Goal: Information Seeking & Learning: Check status

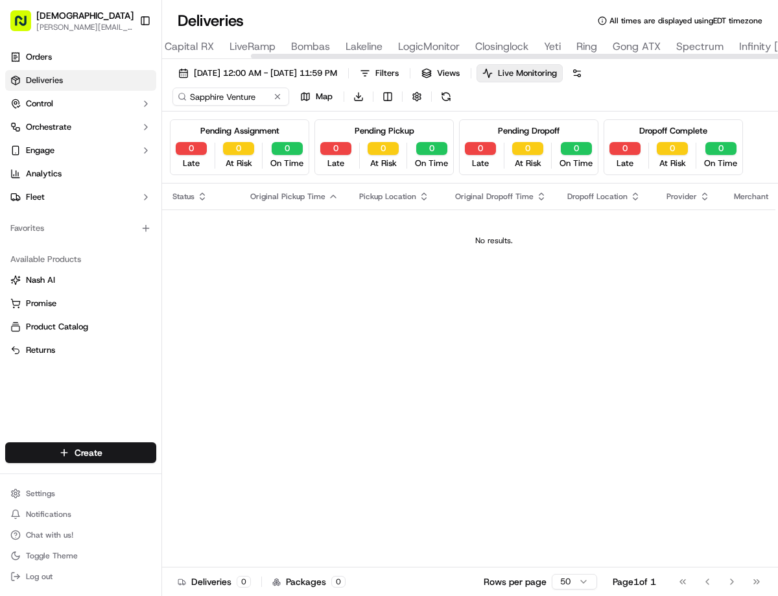
scroll to position [0, 279]
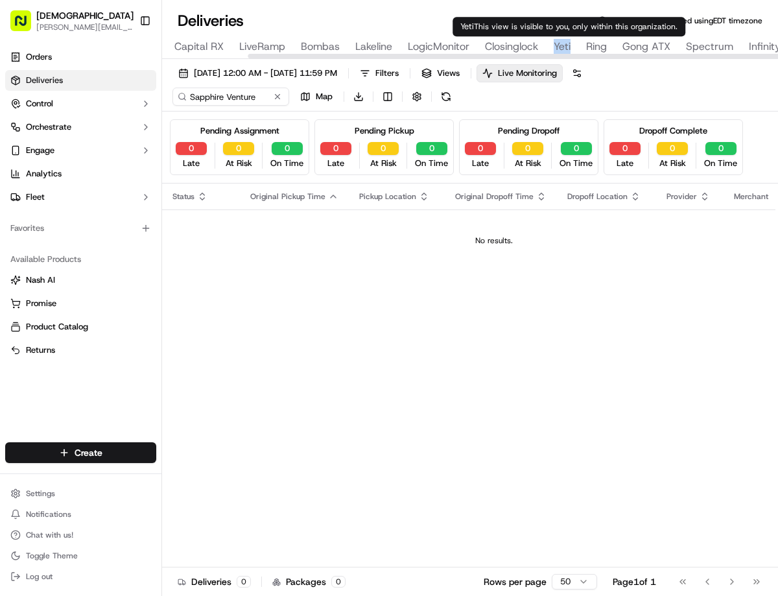
type input "Yeti"
click at [561, 44] on span "Yeti" at bounding box center [562, 47] width 17 height 16
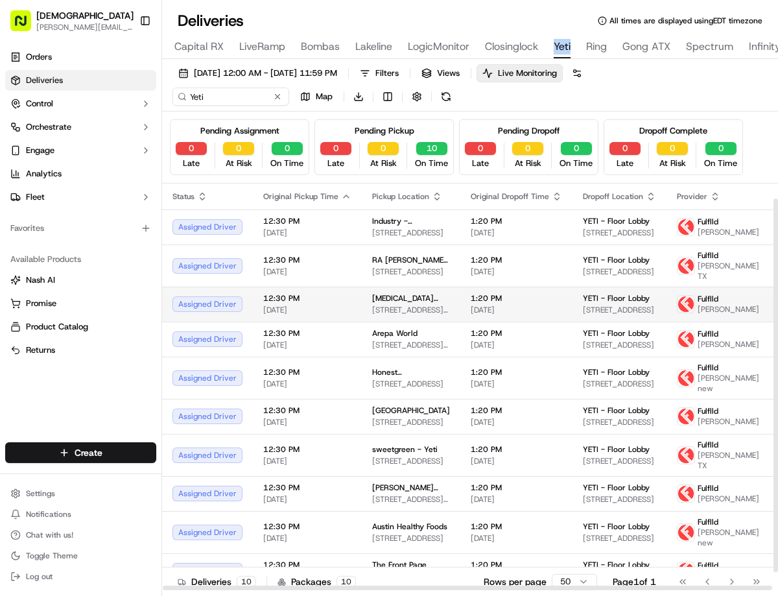
scroll to position [37, 0]
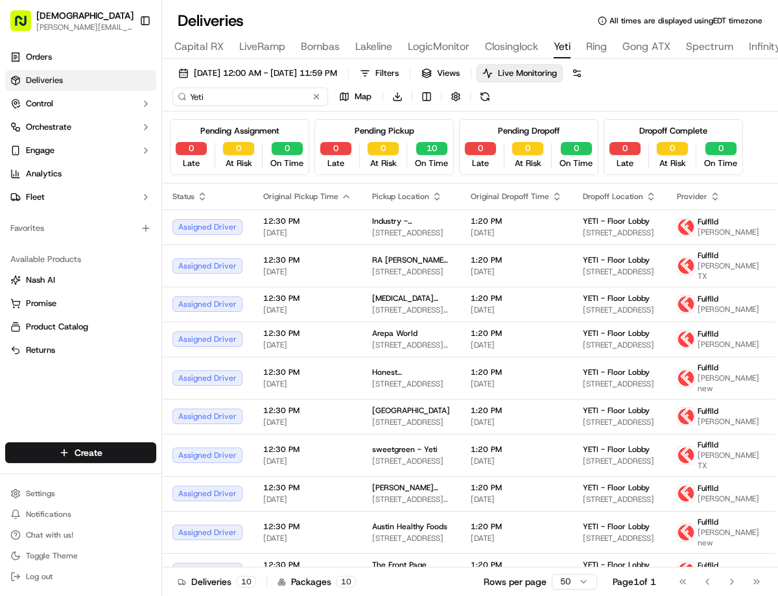
click at [246, 95] on input "Yeti" at bounding box center [250, 97] width 156 height 18
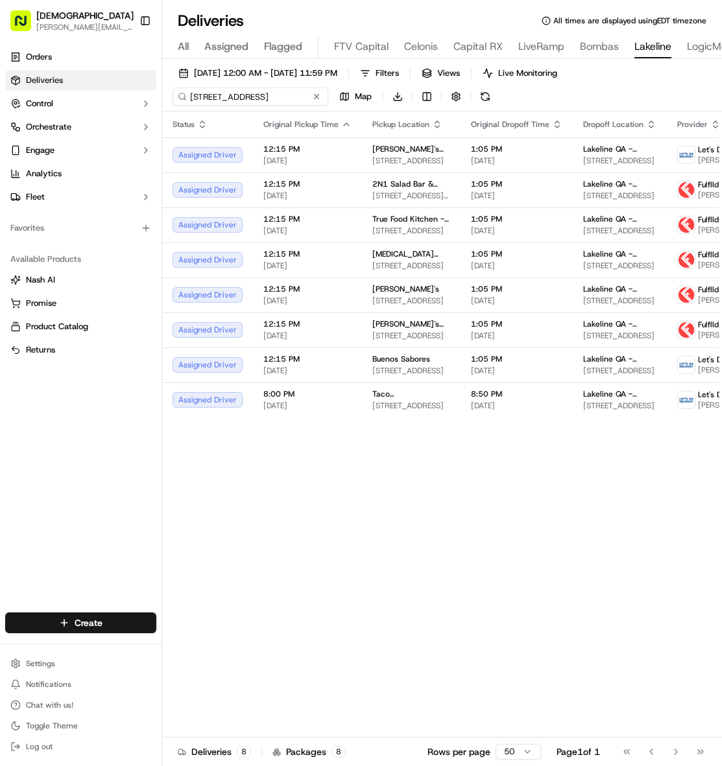
click at [228, 100] on input "[STREET_ADDRESS]" at bounding box center [250, 97] width 156 height 18
click at [228, 100] on input "11200 Lakeline Blvd, Austin, TX 78717, USA" at bounding box center [250, 97] width 156 height 18
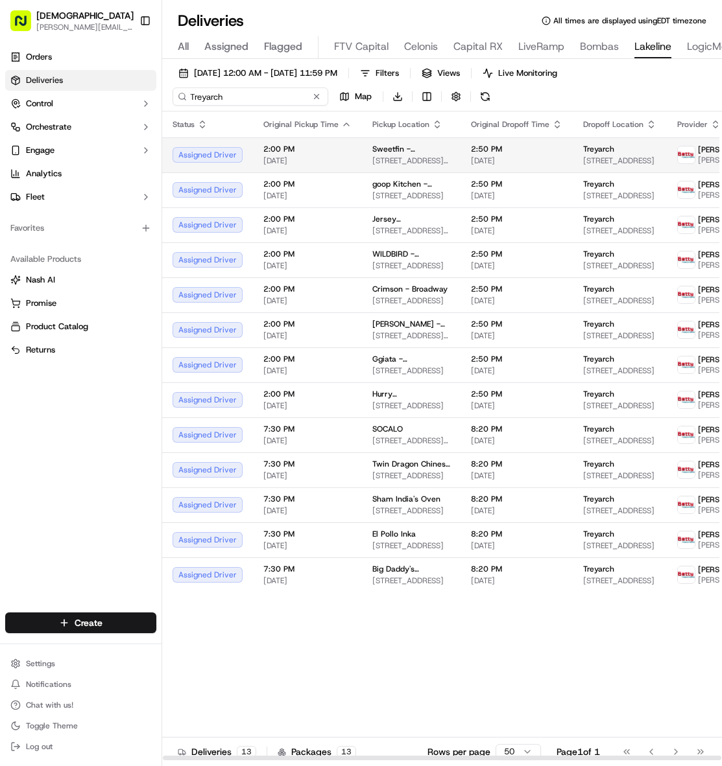
type input "Treyarch"
click at [440, 155] on td "Sweetfin - Venice 1146 Abbot Kinney Blvd, Venice, CA 90291, USA" at bounding box center [411, 154] width 99 height 35
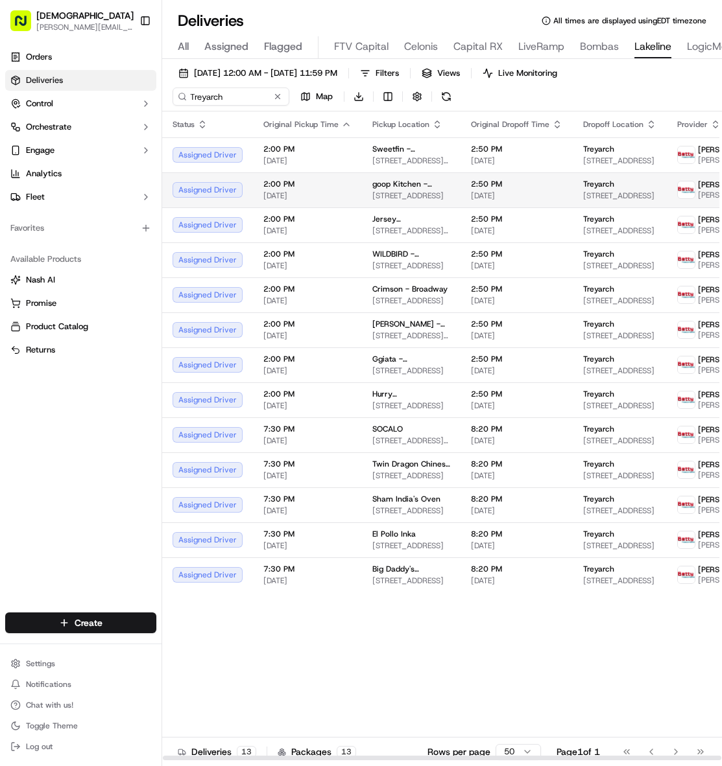
click at [370, 180] on td "goop Kitchen - South Bay 710 S Allied Way, El Segundo, CA 90245, USA" at bounding box center [411, 189] width 99 height 35
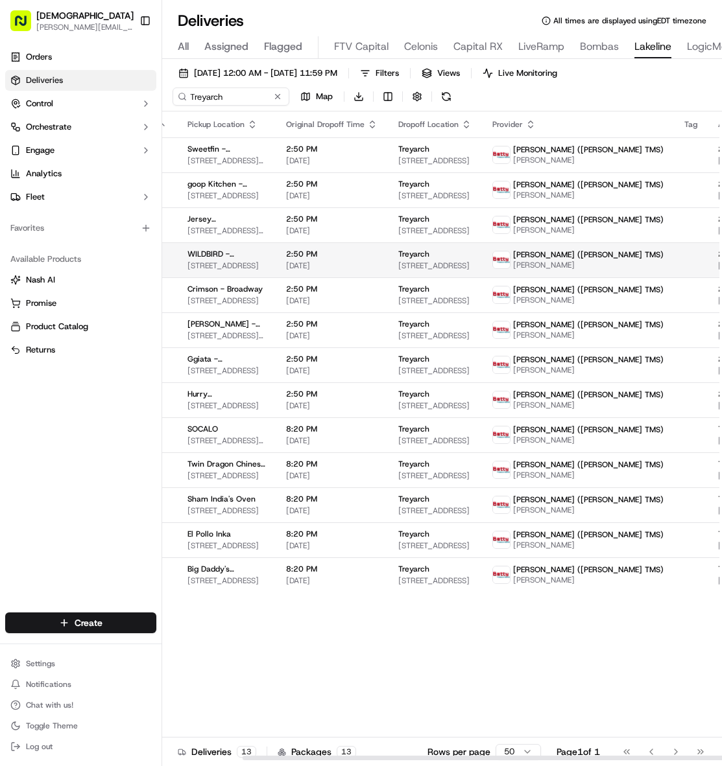
scroll to position [0, 185]
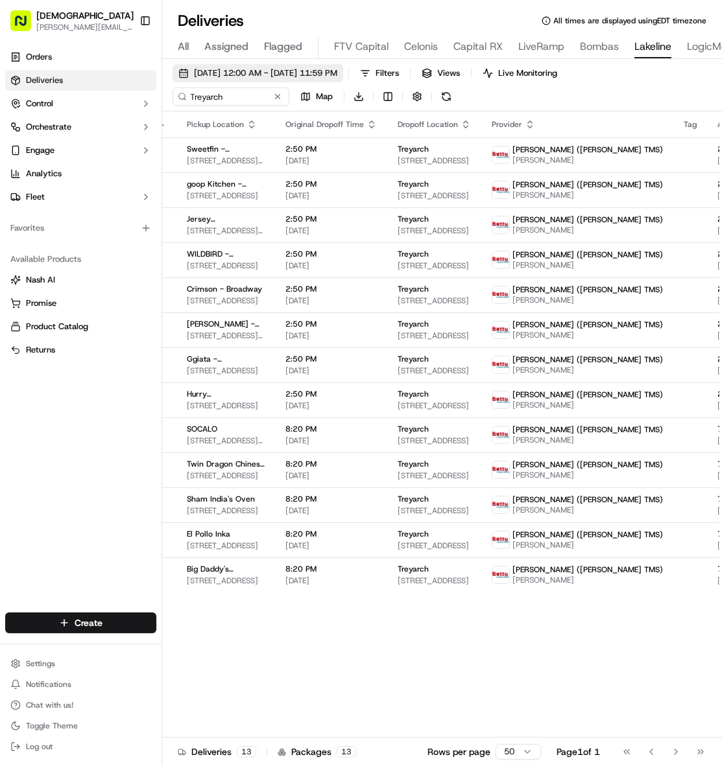
click at [305, 77] on span "[DATE] 12:00 AM - [DATE] 11:59 PM" at bounding box center [265, 73] width 143 height 12
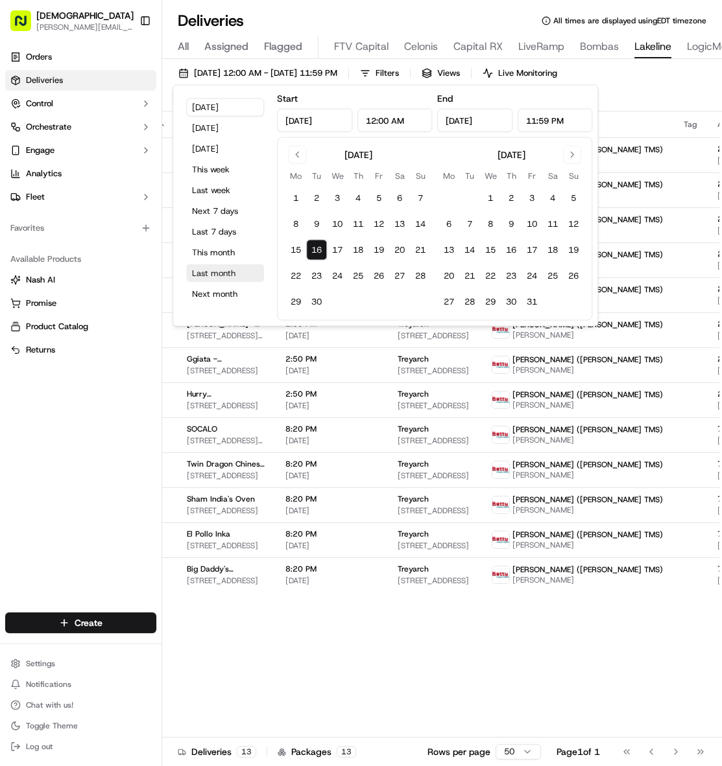
click at [245, 270] on button "Last month" at bounding box center [225, 274] width 78 height 18
type input "Aug 1, 2025"
type input "Aug 31, 2025"
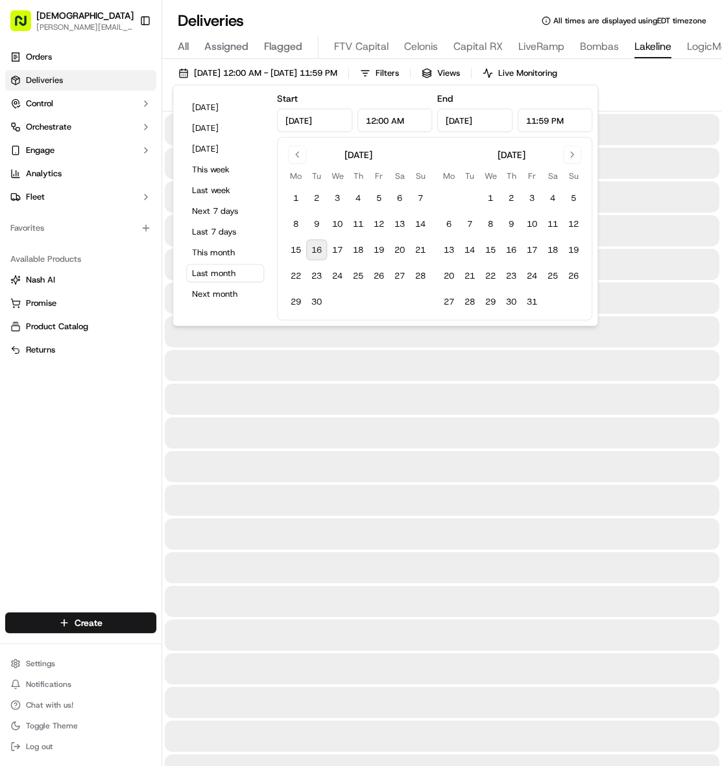
click at [109, 410] on div "Orders Deliveries Control Orchestrate Engage Analytics Fleet Favorites Availabl…" at bounding box center [80, 321] width 161 height 561
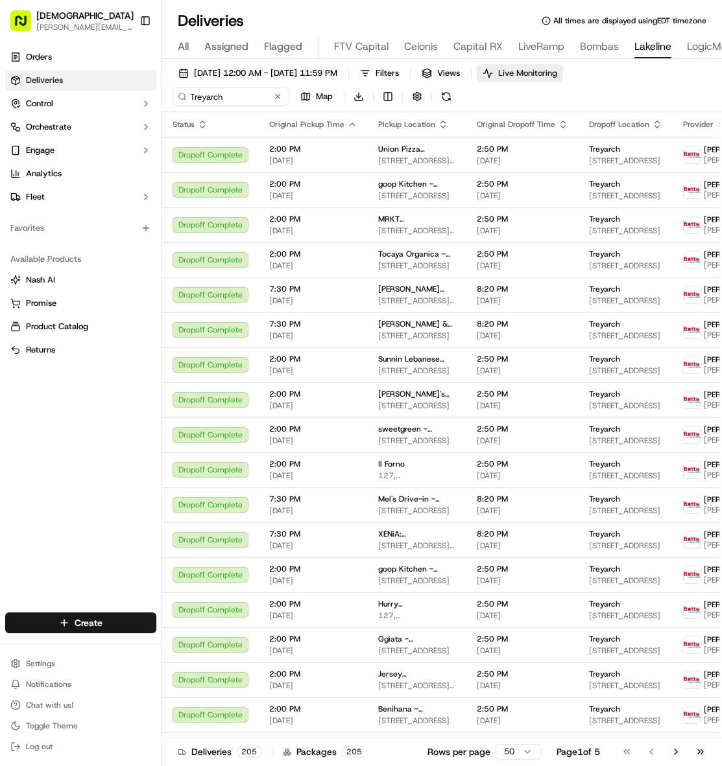
click at [557, 77] on span "Live Monitoring" at bounding box center [527, 73] width 59 height 12
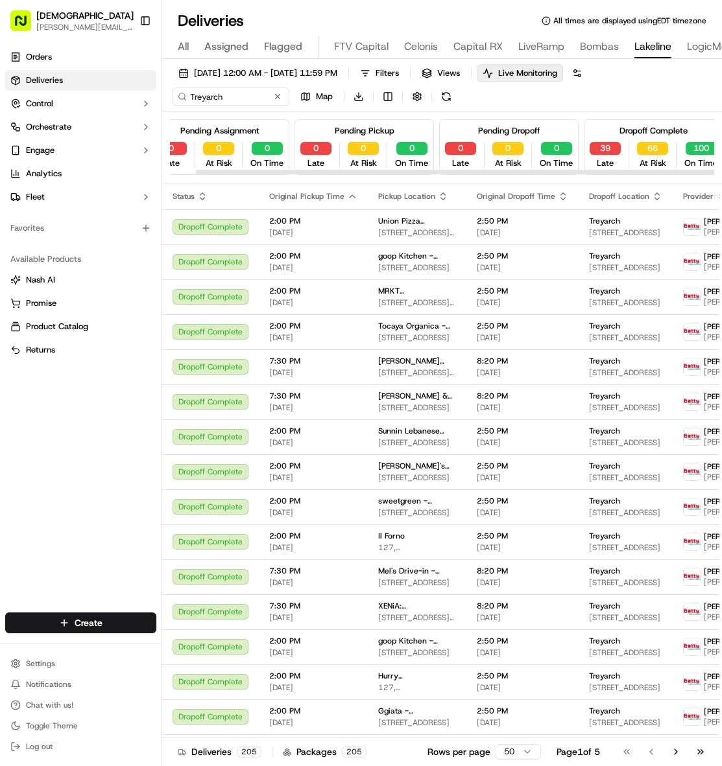
scroll to position [0, 26]
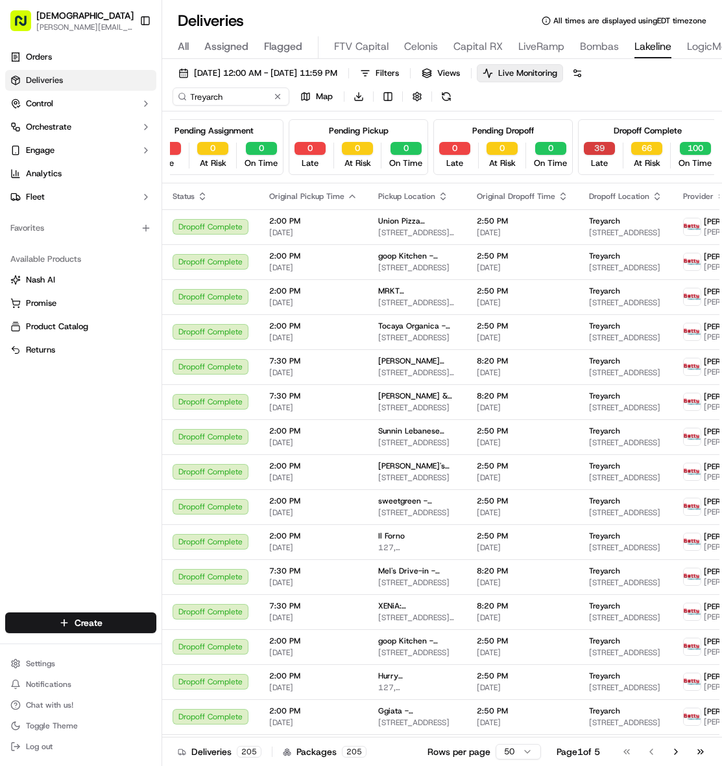
click at [596, 152] on button "39" at bounding box center [598, 148] width 31 height 13
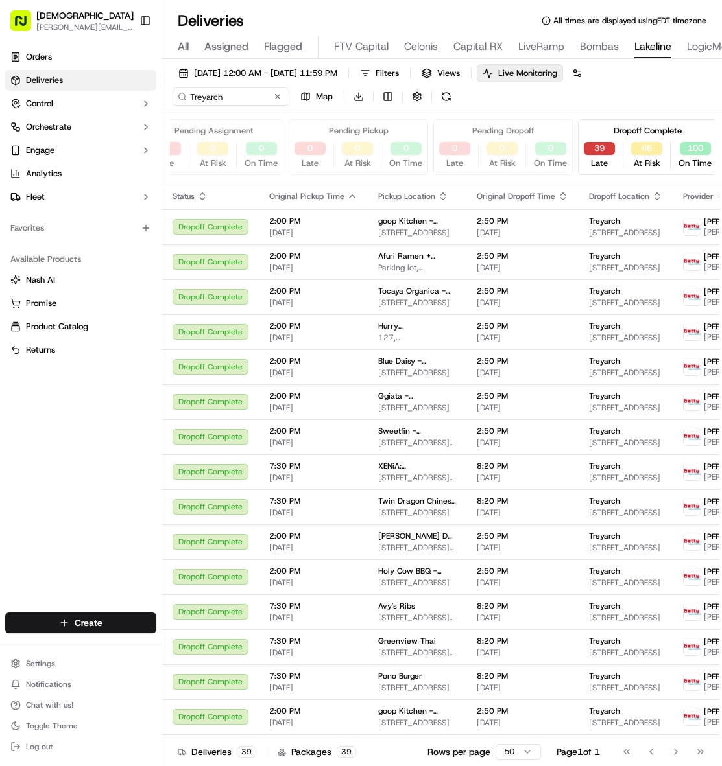
click at [596, 152] on button "39" at bounding box center [598, 148] width 31 height 13
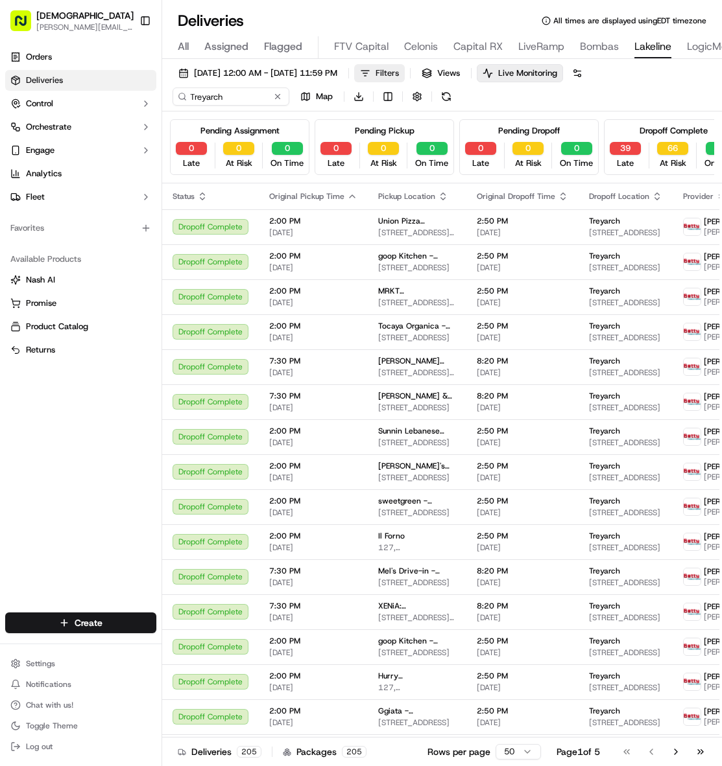
click at [399, 77] on span "Filters" at bounding box center [386, 73] width 23 height 12
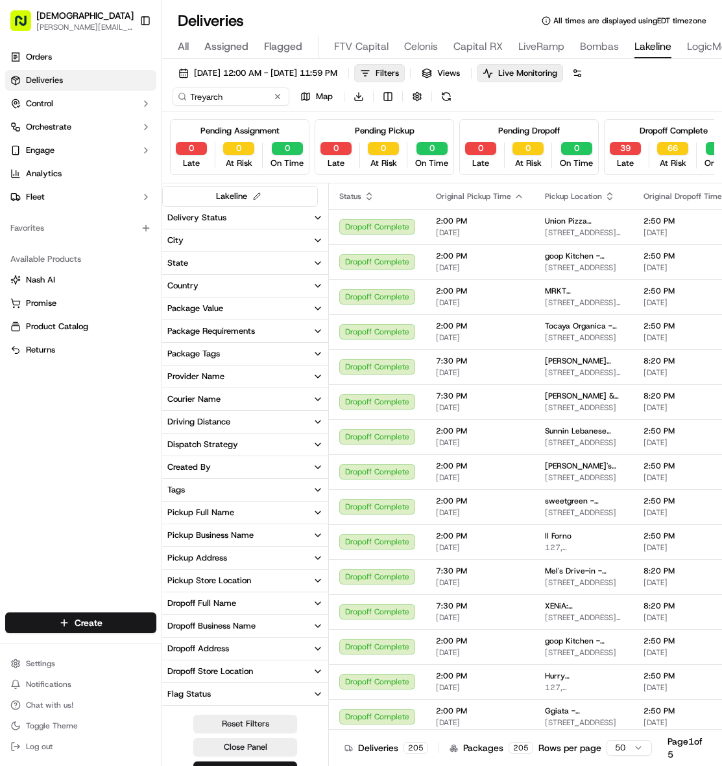
click at [203, 217] on div "Delivery Status" at bounding box center [196, 218] width 59 height 12
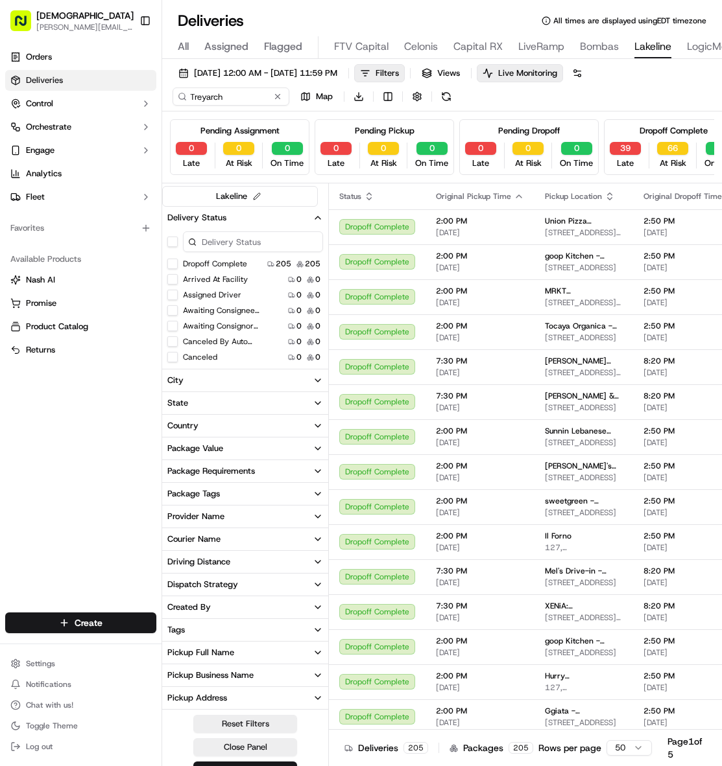
click at [226, 217] on button "Delivery Status" at bounding box center [245, 218] width 166 height 22
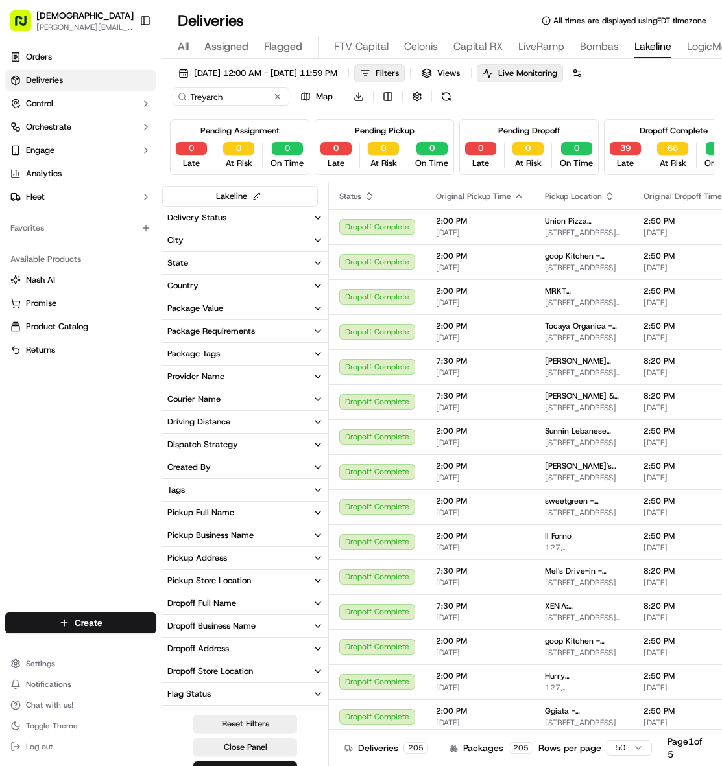
click at [399, 76] on span "Filters" at bounding box center [386, 73] width 23 height 12
click at [399, 67] on span "Filters" at bounding box center [386, 73] width 23 height 12
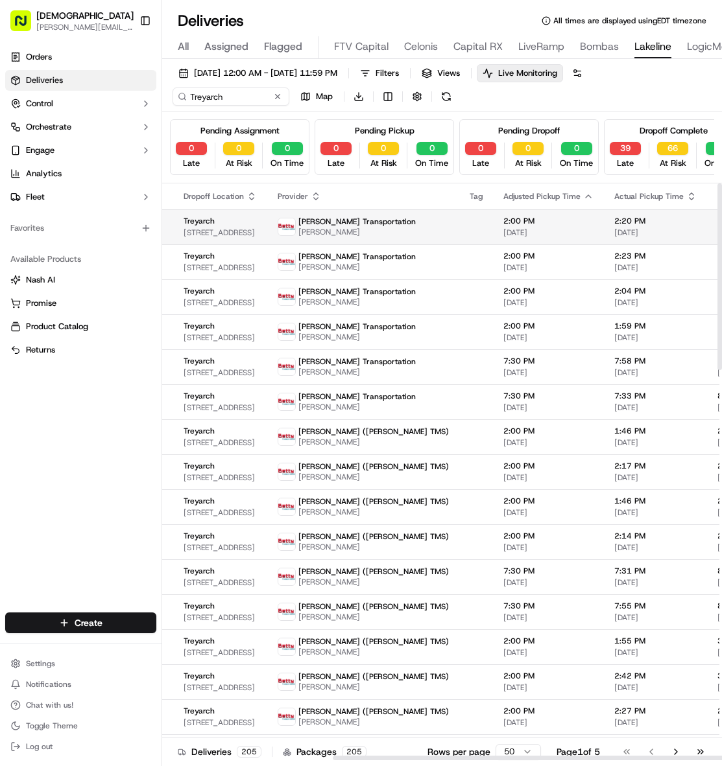
scroll to position [0, 408]
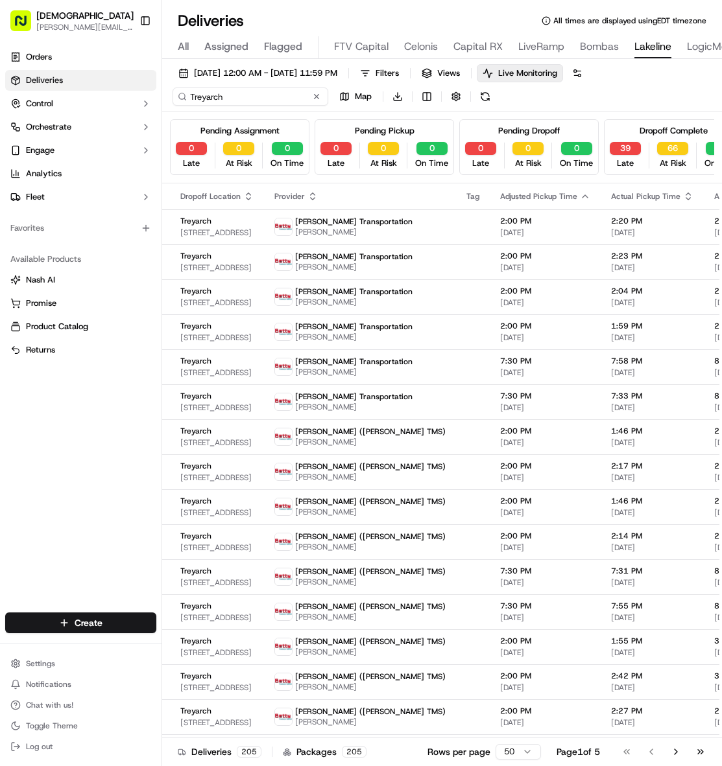
click at [252, 91] on input "Treyarch" at bounding box center [250, 97] width 156 height 18
paste input "Activision - Bloomington"
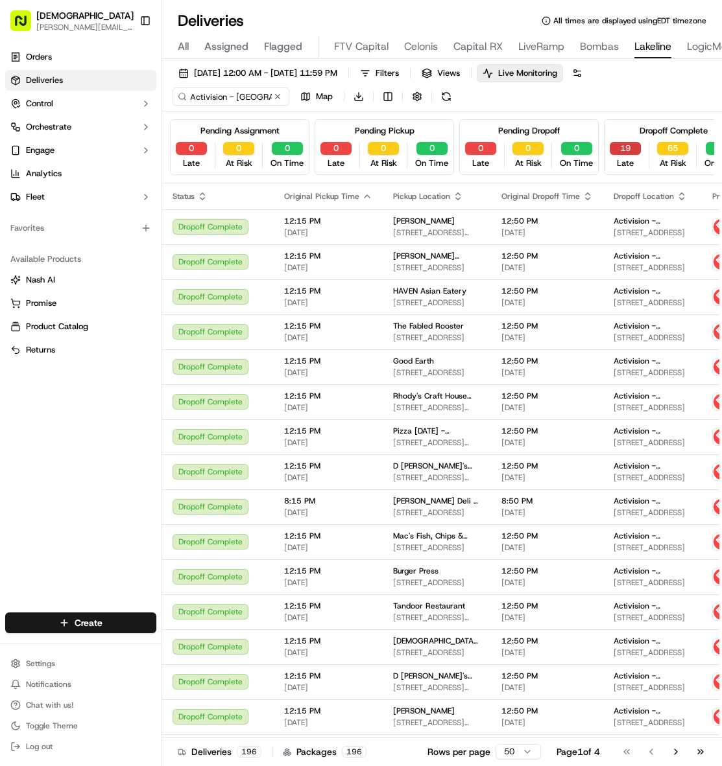
click at [618, 148] on button "19" at bounding box center [624, 148] width 31 height 13
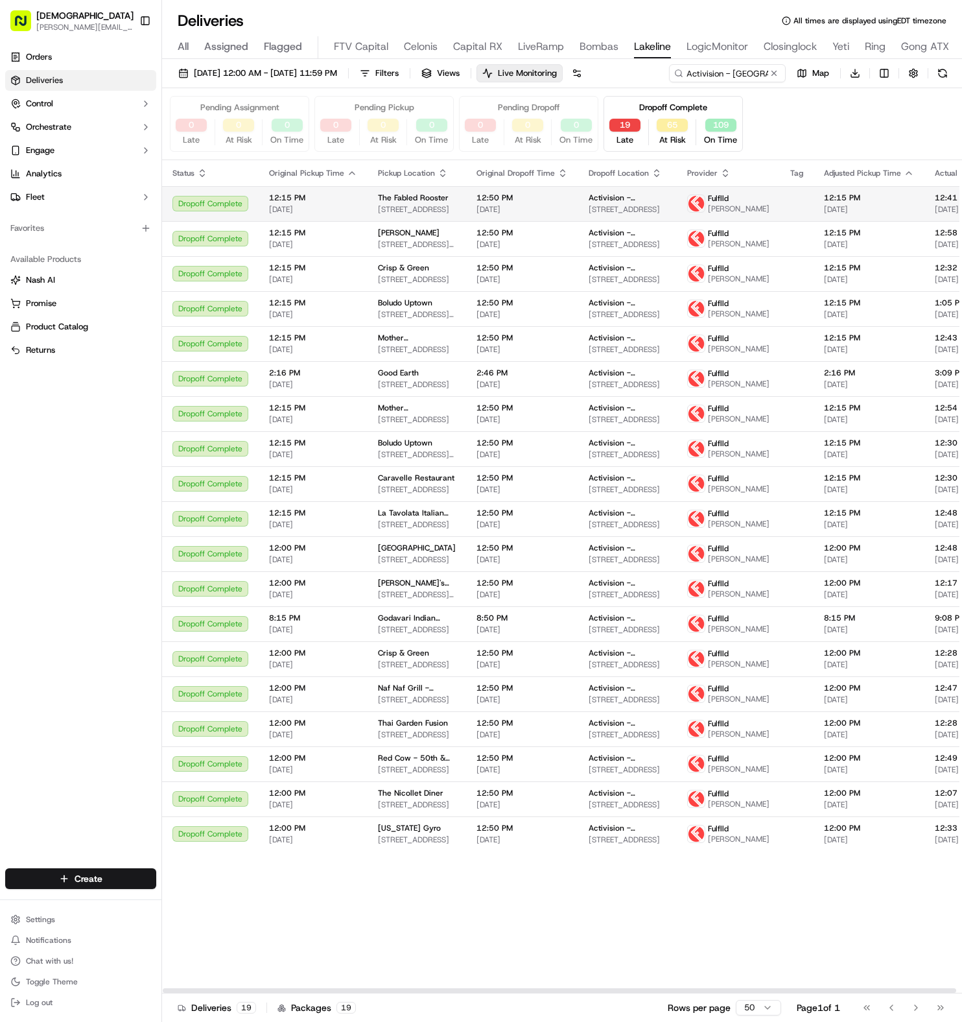
click at [403, 203] on span "The Fabled Rooster" at bounding box center [413, 198] width 71 height 10
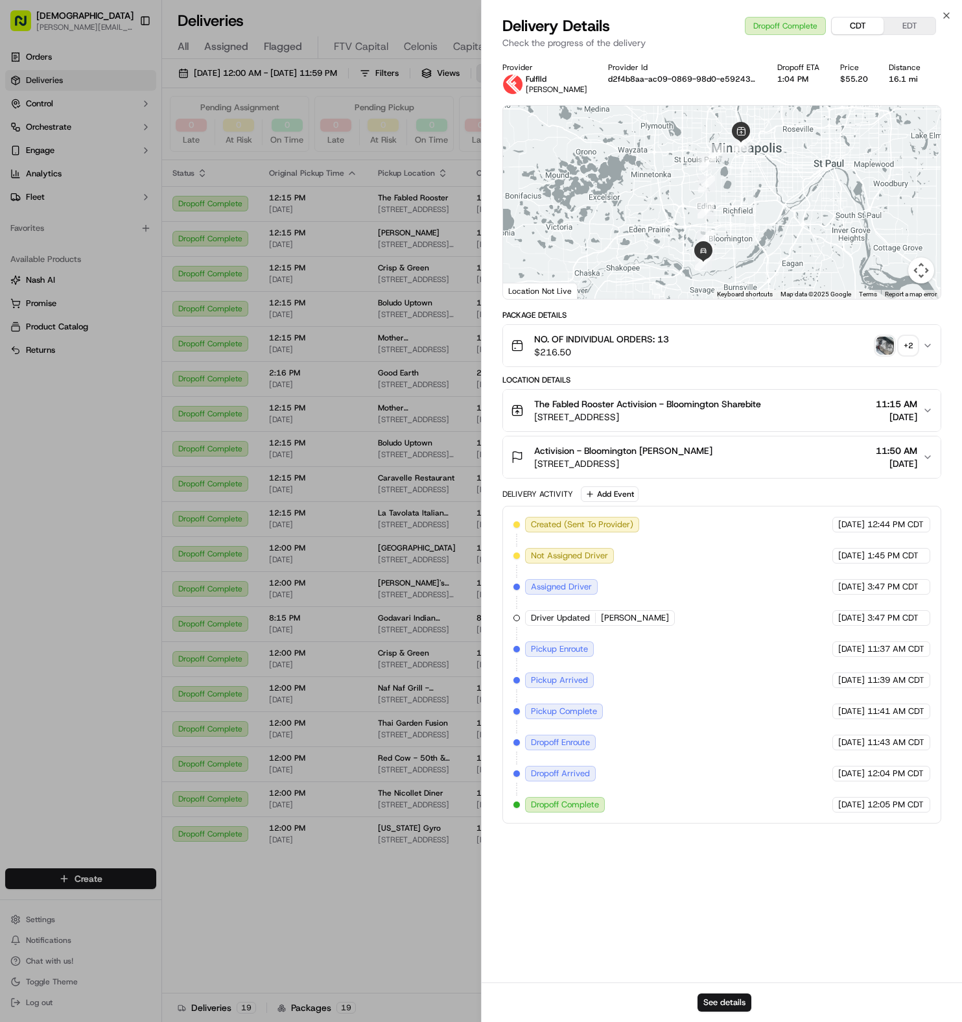
click at [721, 32] on button "CDT" at bounding box center [858, 26] width 52 height 17
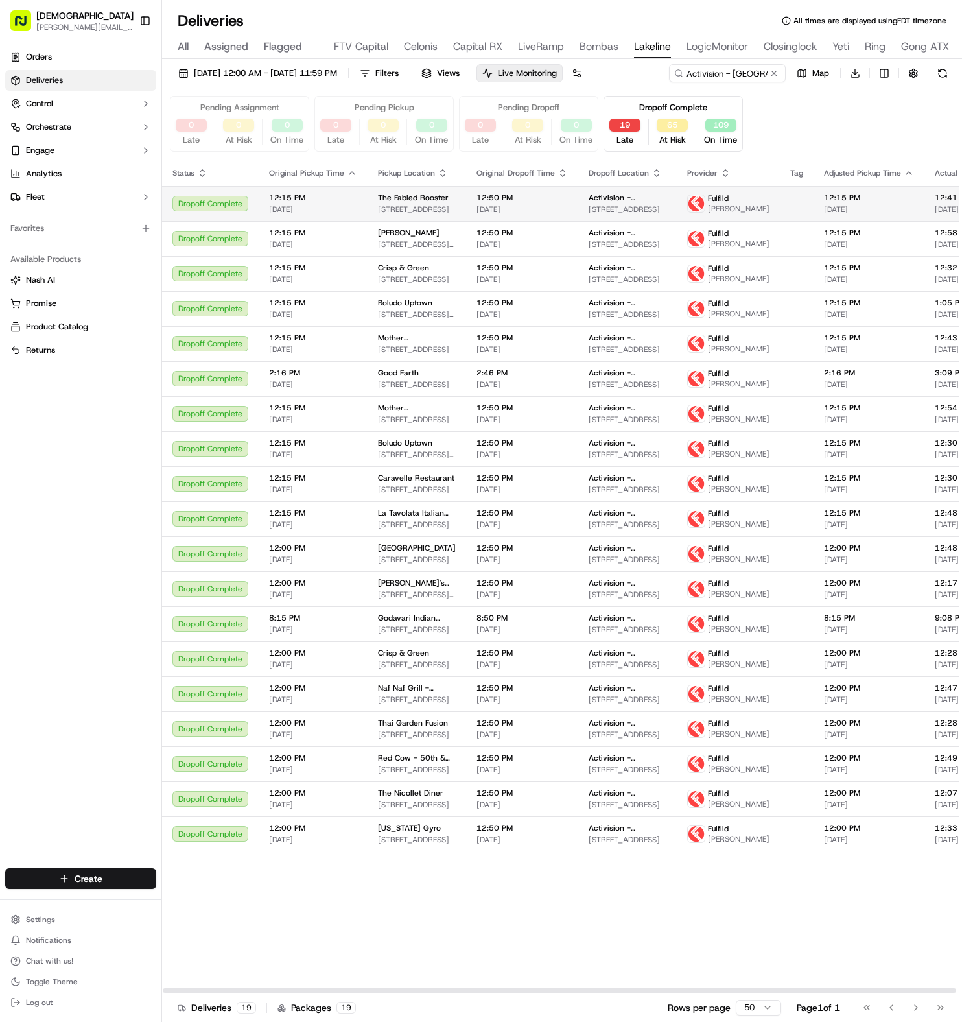
click at [677, 191] on td "Fulflld Mahmudul Hassan" at bounding box center [728, 203] width 103 height 35
click at [598, 238] on span "Activision - Bloomington" at bounding box center [628, 233] width 78 height 10
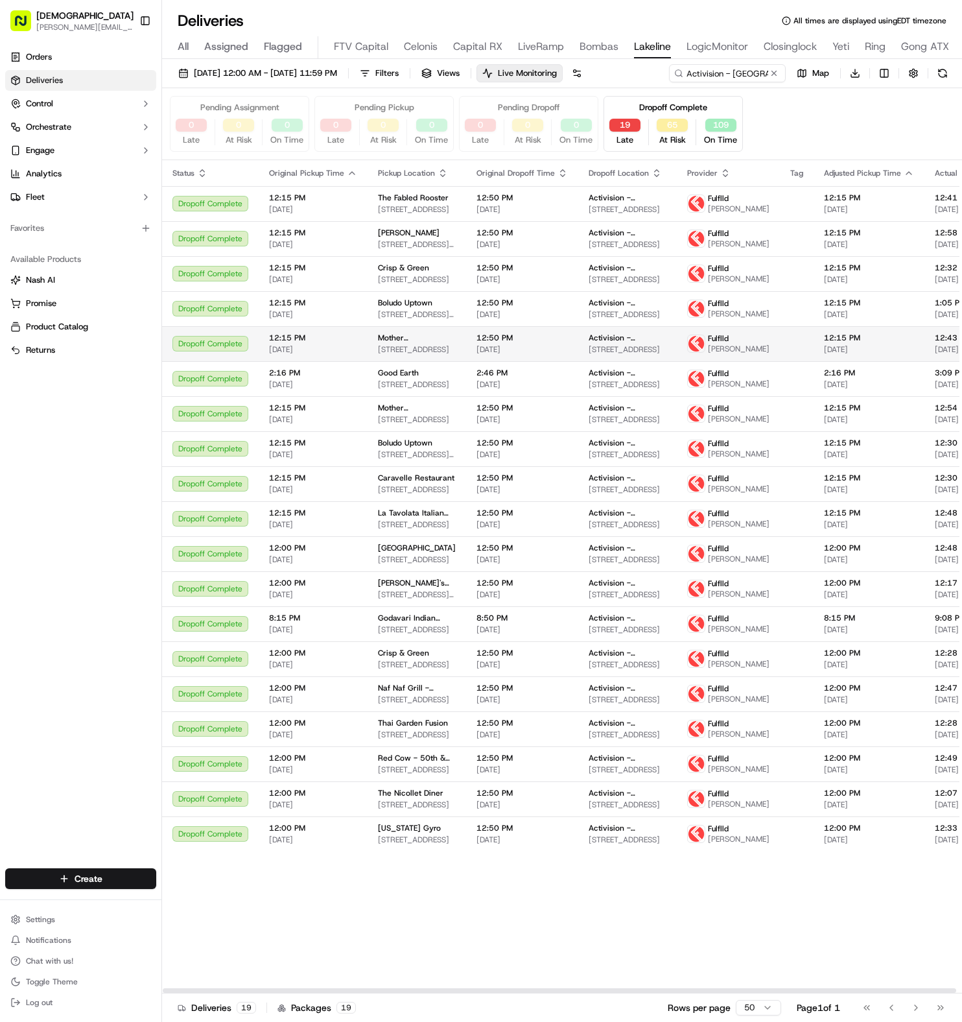
click at [656, 361] on td "Activision - Bloomington 5715 W Old Shakopee Rd, Bloomington, MN 55437, USA" at bounding box center [627, 343] width 99 height 35
click at [677, 746] on td "Fulflld Robert Schiltz" at bounding box center [728, 728] width 103 height 35
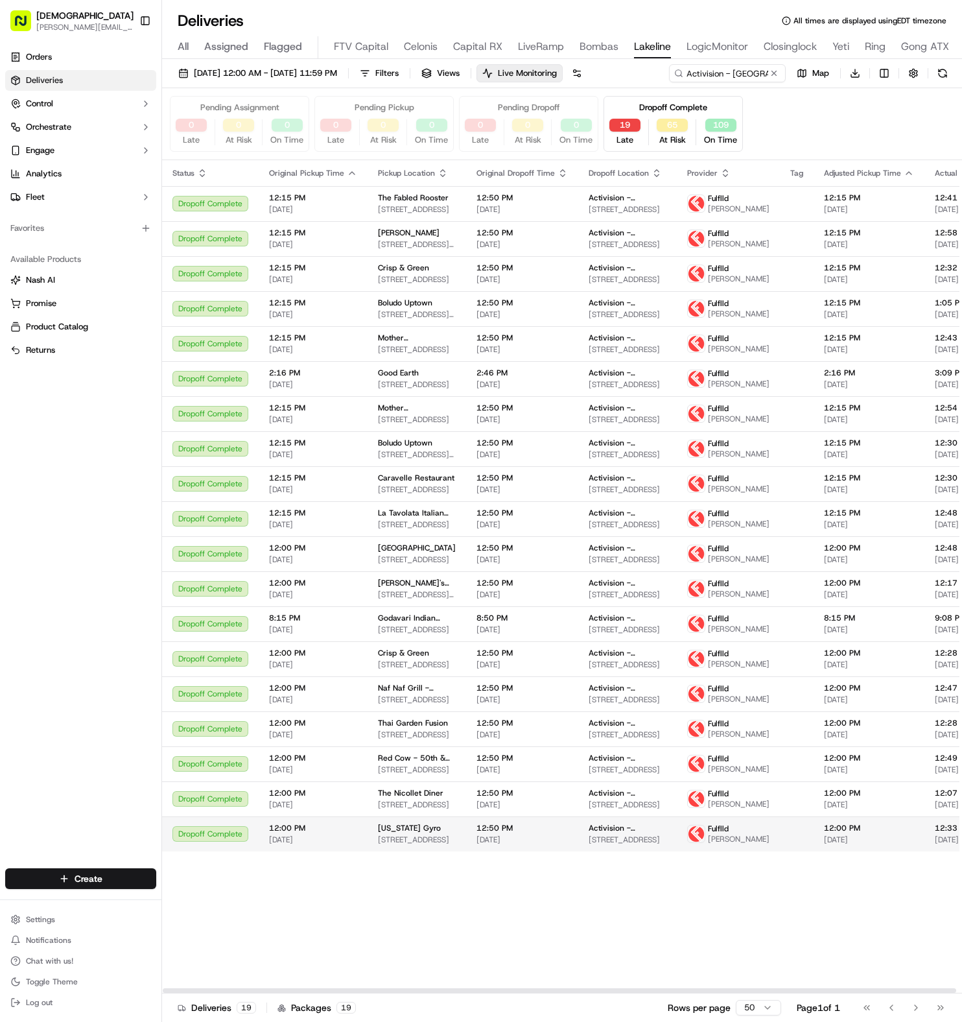
click at [558, 766] on td "12:50 PM 08/29/2025" at bounding box center [522, 833] width 112 height 35
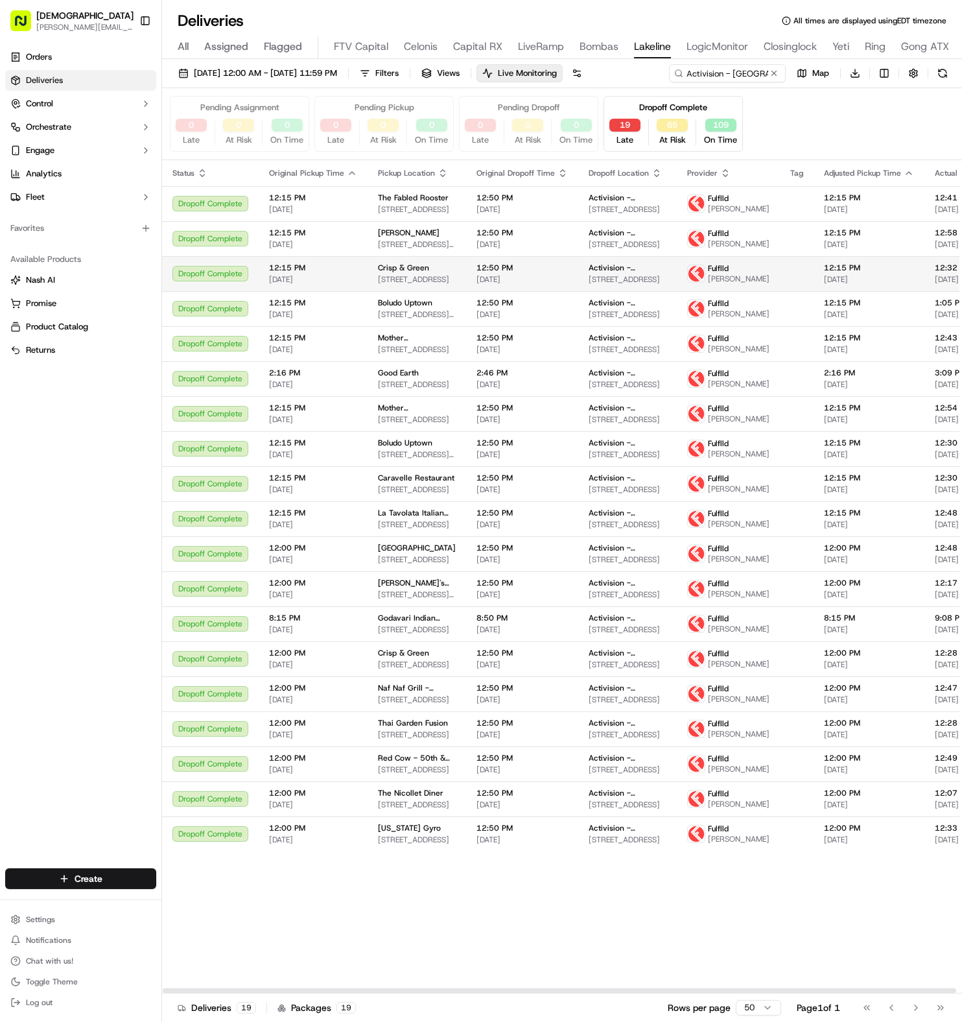
click at [721, 291] on td at bounding box center [797, 273] width 34 height 35
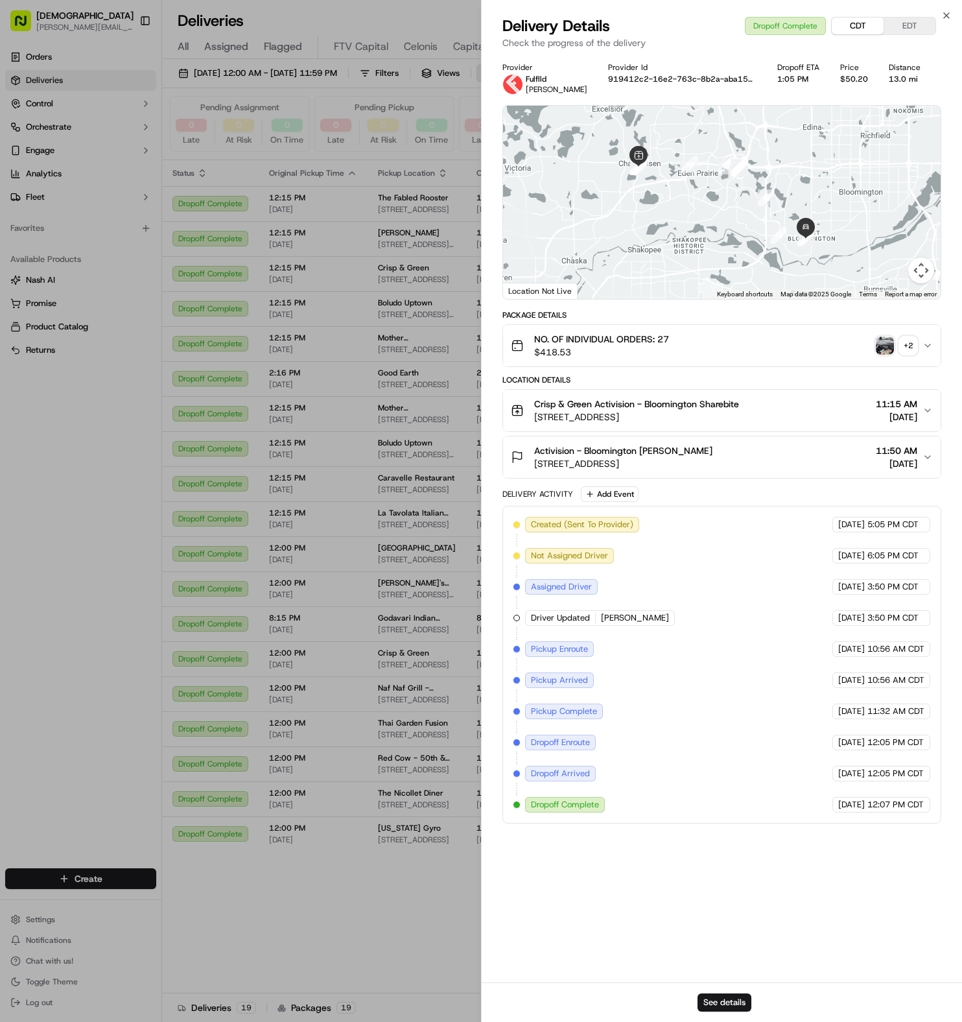
click at [721, 26] on button "CDT" at bounding box center [858, 26] width 52 height 17
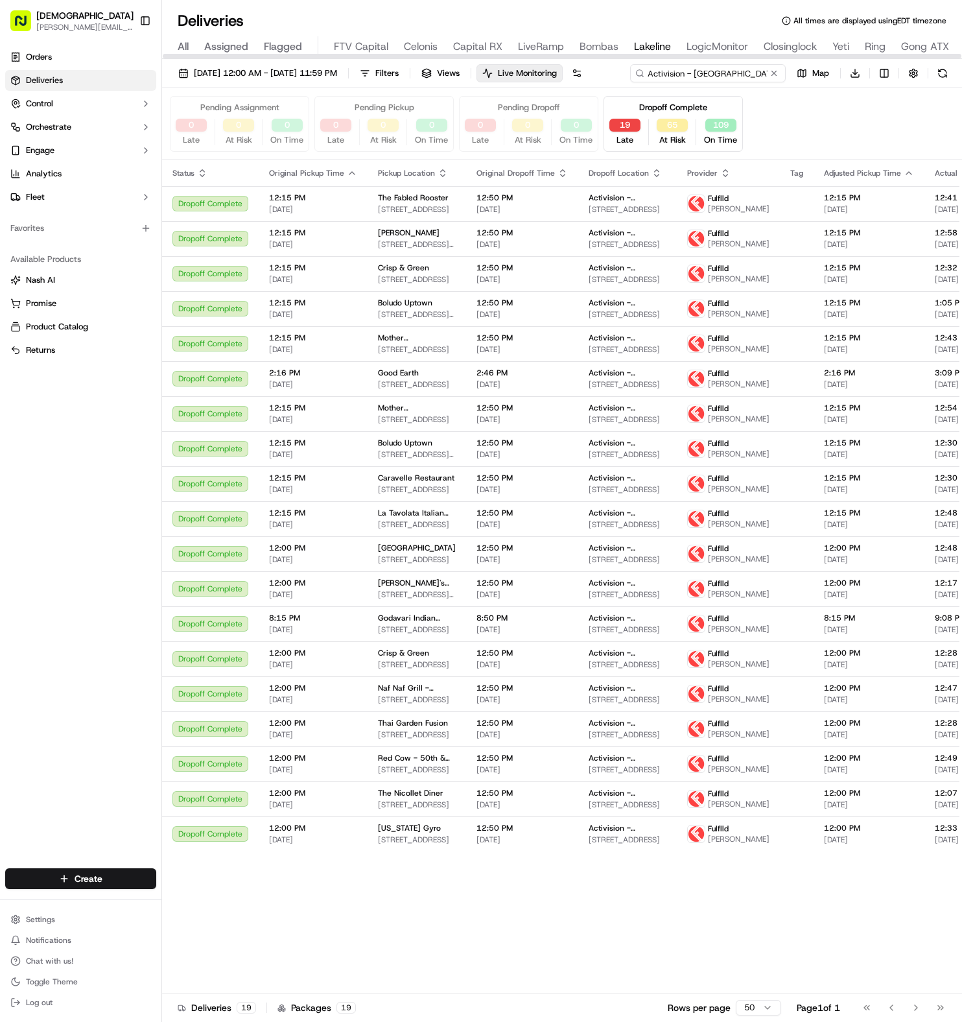
click at [703, 71] on div "08/01/2025 12:00 AM - 08/31/2025 11:59 PM Filters Views Live Monitoring Activis…" at bounding box center [562, 76] width 800 height 24
click at [630, 82] on input "Activision - Bloomington" at bounding box center [708, 73] width 156 height 18
paste input "Farallon Capital"
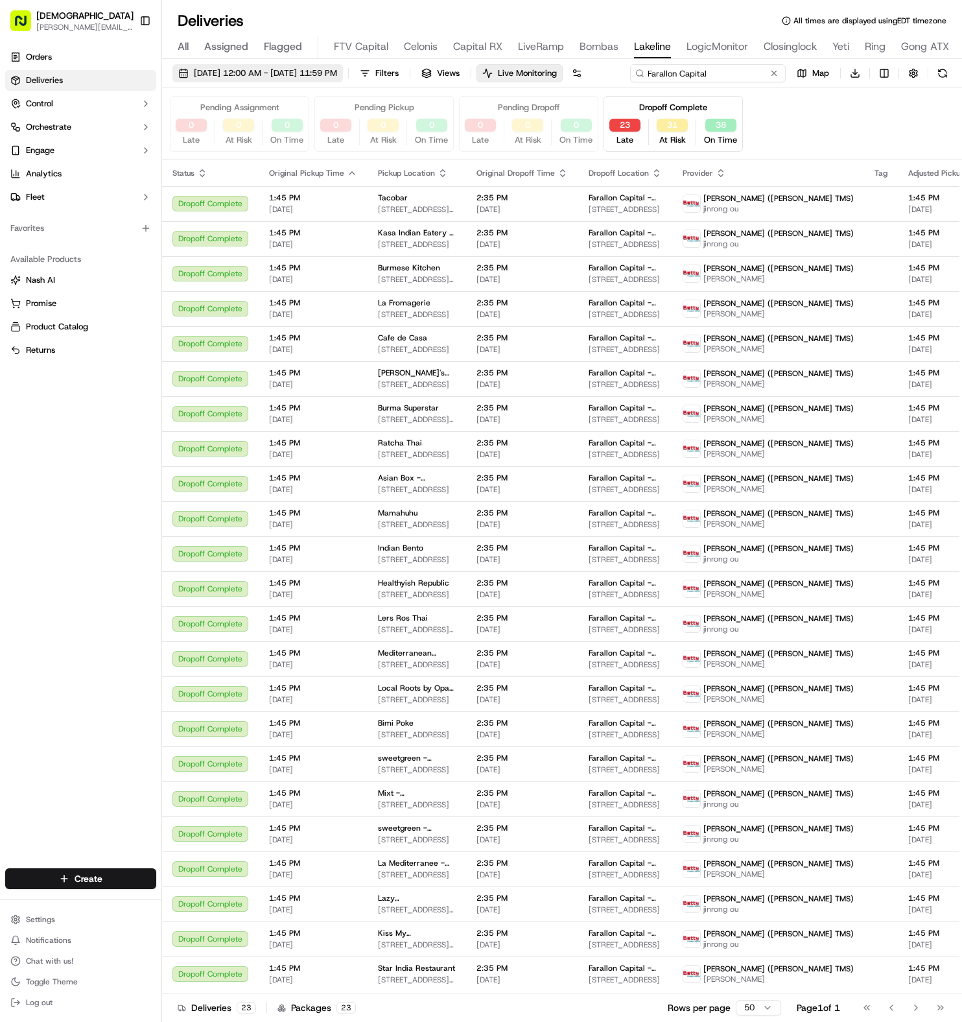
type input "Farallon Capital"
click at [337, 75] on span "08/01/2025 12:00 AM - 08/31/2025 11:59 PM" at bounding box center [265, 73] width 143 height 12
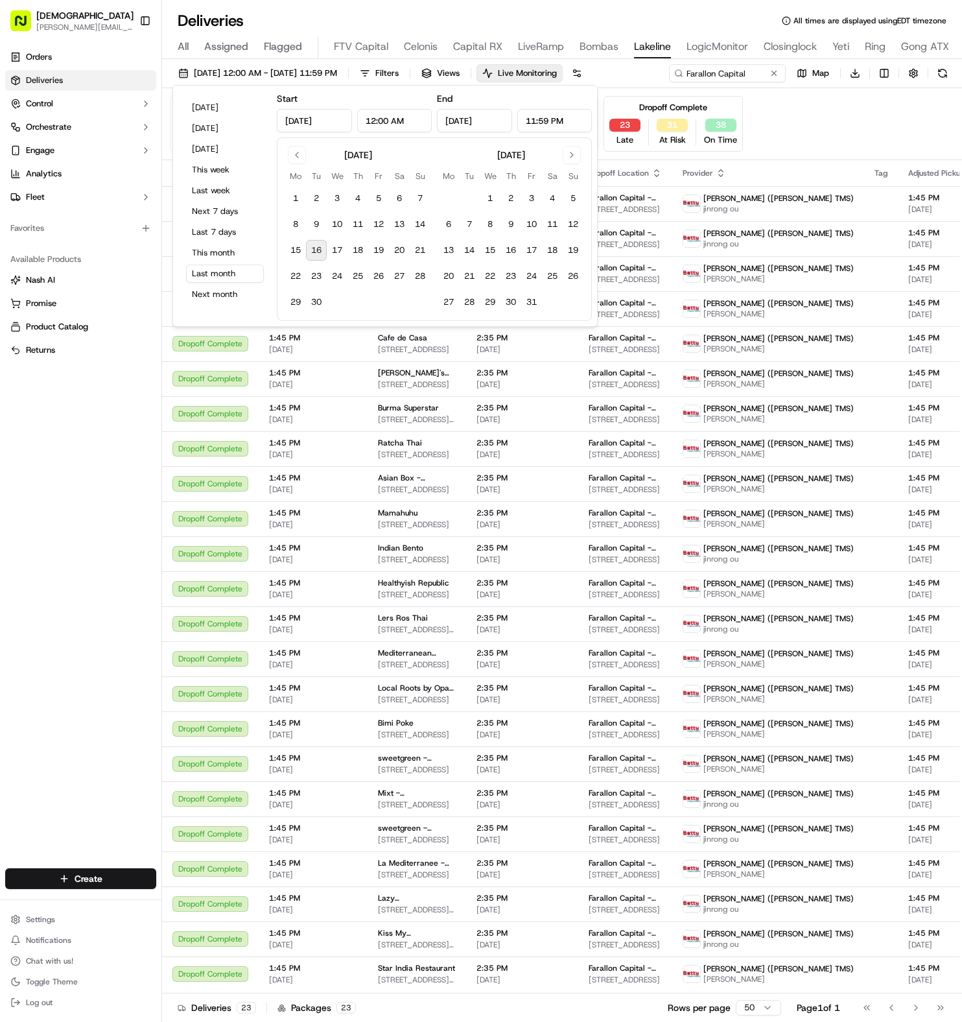
click at [285, 148] on div "September 2025" at bounding box center [357, 154] width 145 height 16
click at [288, 148] on button "Go to previous month" at bounding box center [297, 155] width 18 height 18
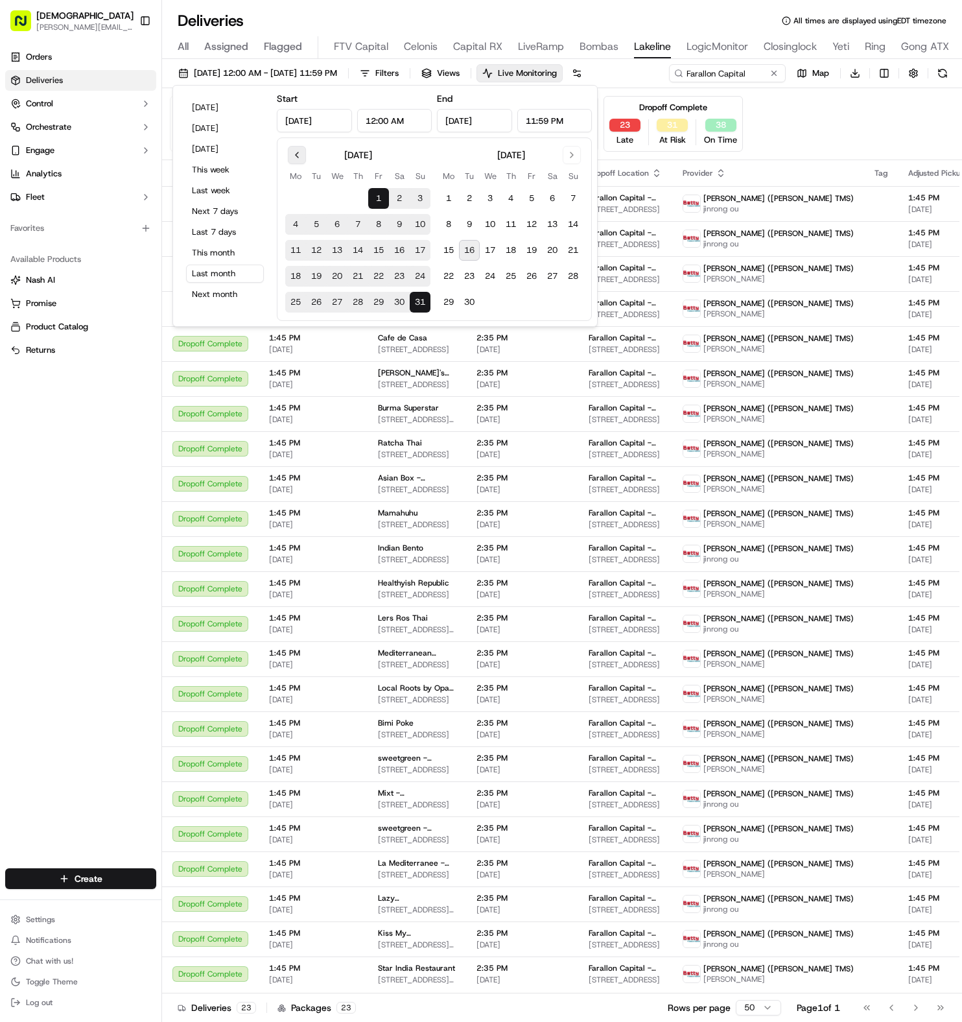
click at [288, 148] on button "Go to previous month" at bounding box center [297, 155] width 18 height 18
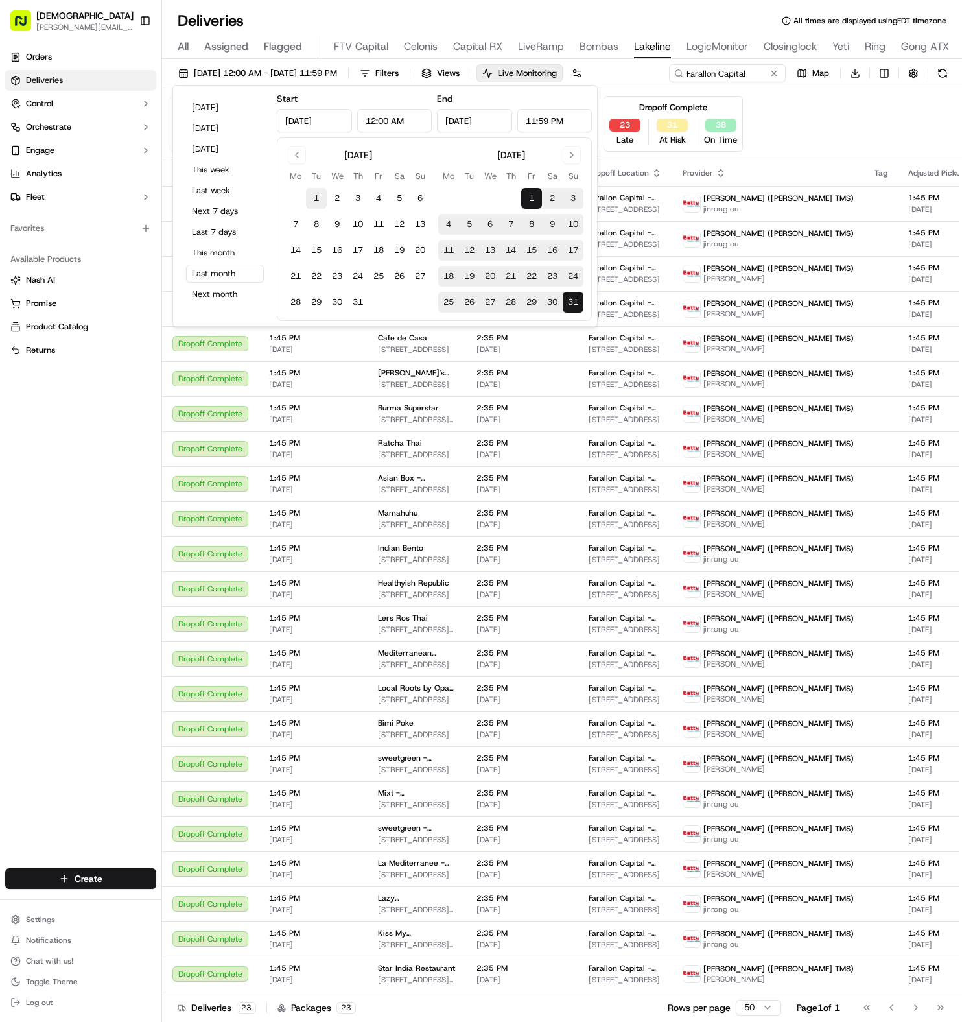
click at [319, 204] on button "1" at bounding box center [316, 198] width 21 height 21
type input "Jul 1, 2025"
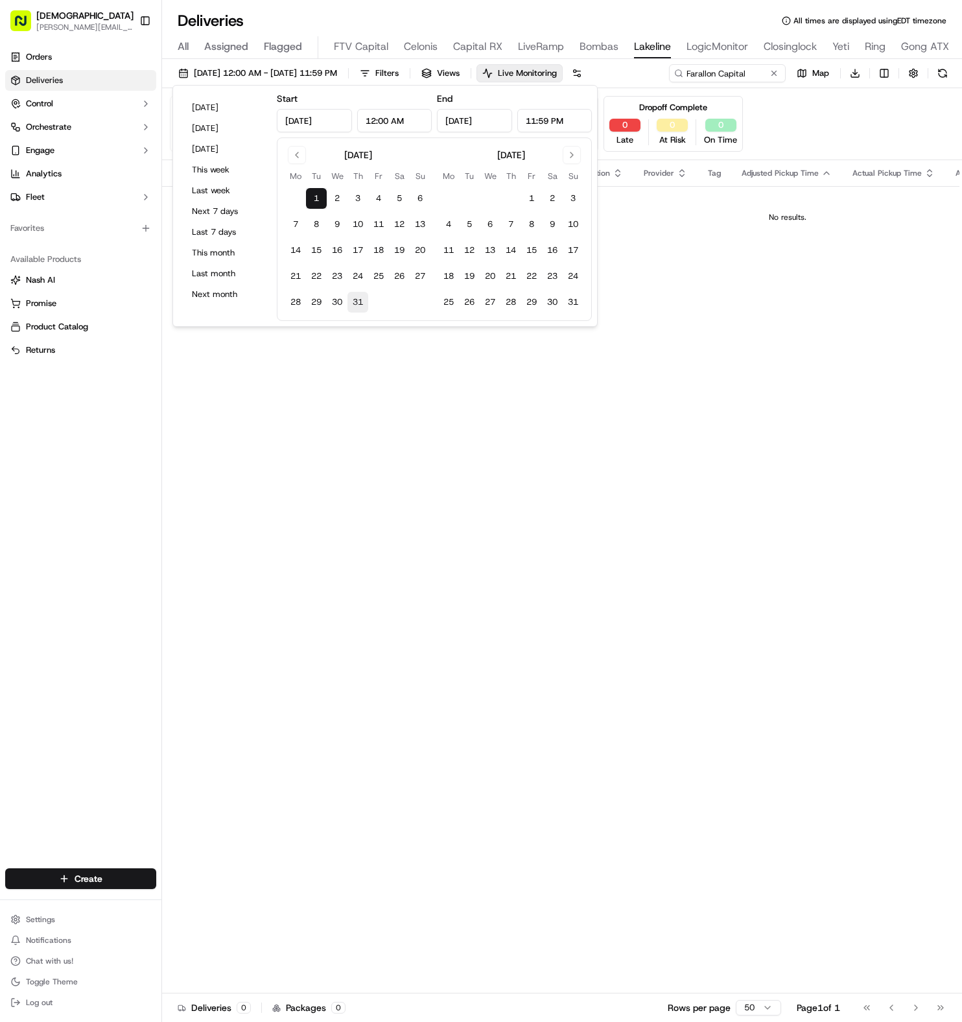
click at [356, 296] on button "31" at bounding box center [357, 302] width 21 height 21
type input "Jul 31, 2025"
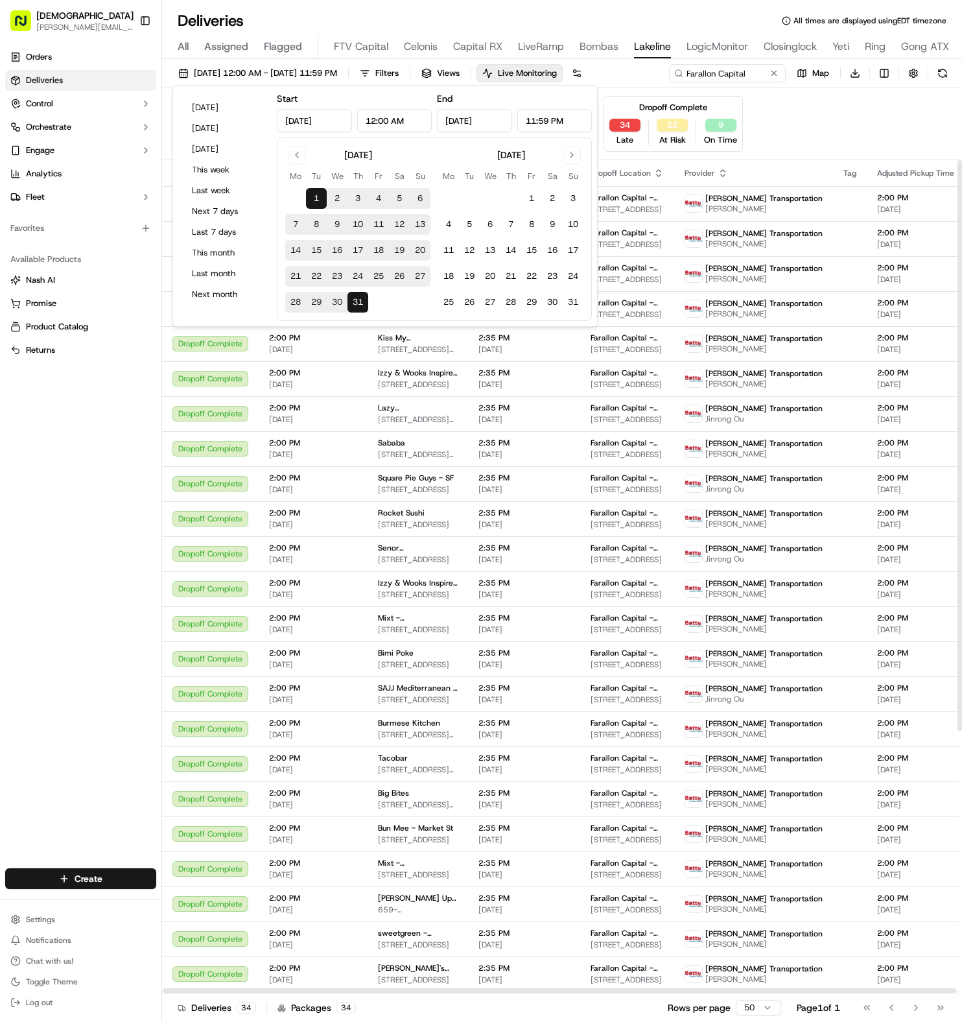
click at [721, 128] on div "Pending Assignment 0 Late 0 At Risk 0 On Time Pending Pickup 0 Late 0 At Risk 0…" at bounding box center [562, 124] width 784 height 56
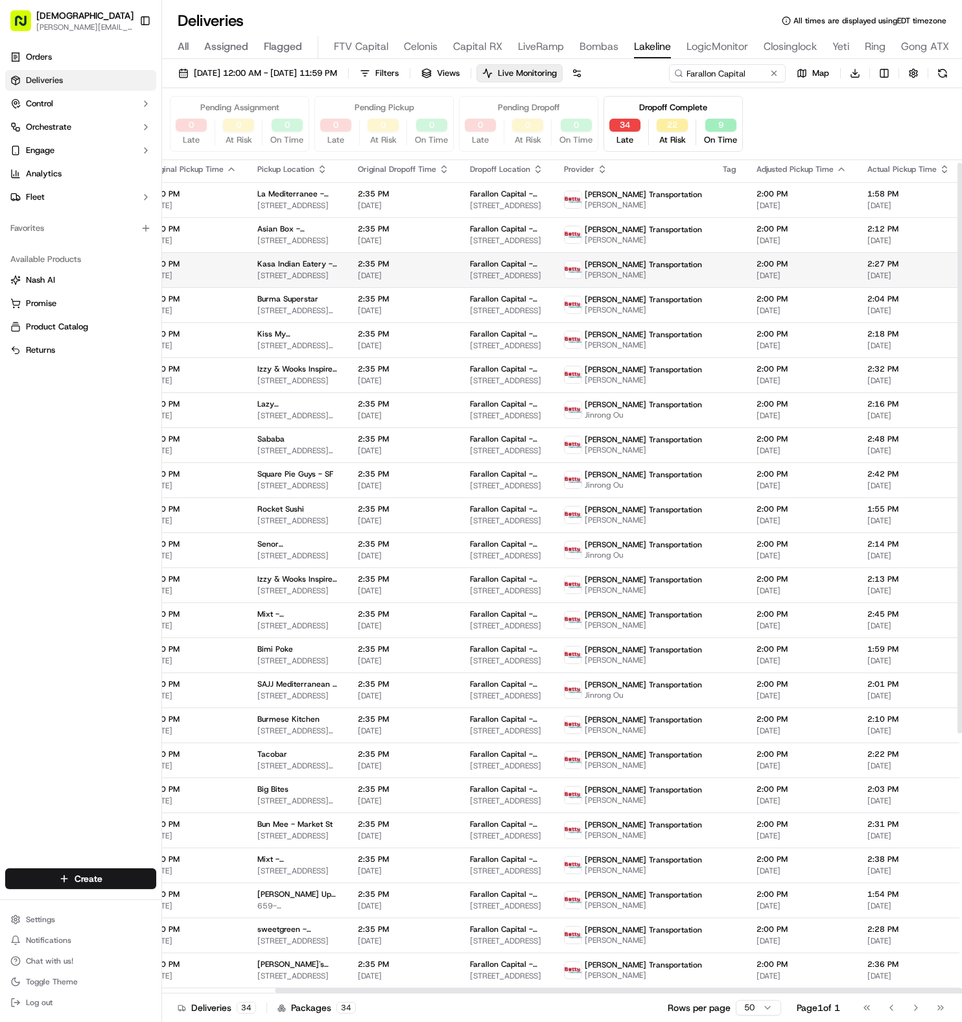
scroll to position [4, 0]
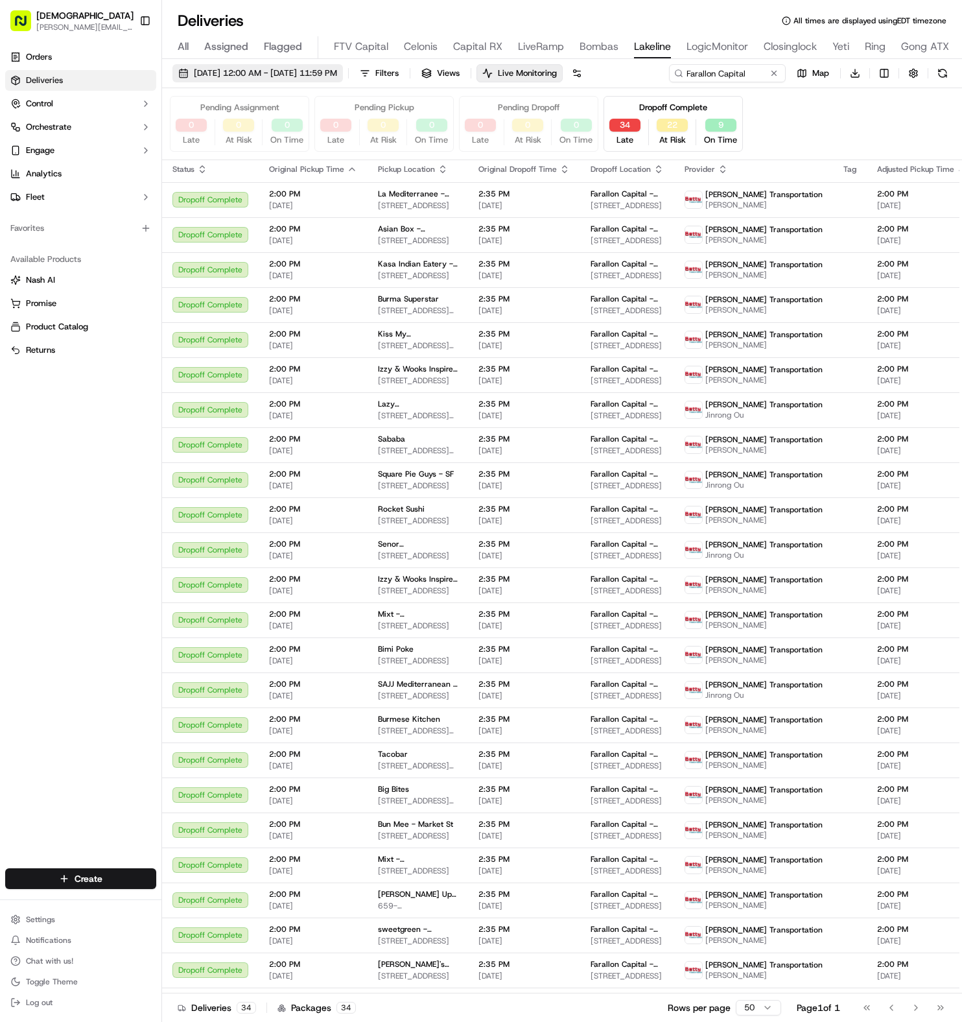
click at [329, 73] on span "07/01/2025 12:00 AM - 07/31/2025 11:59 PM" at bounding box center [265, 73] width 143 height 12
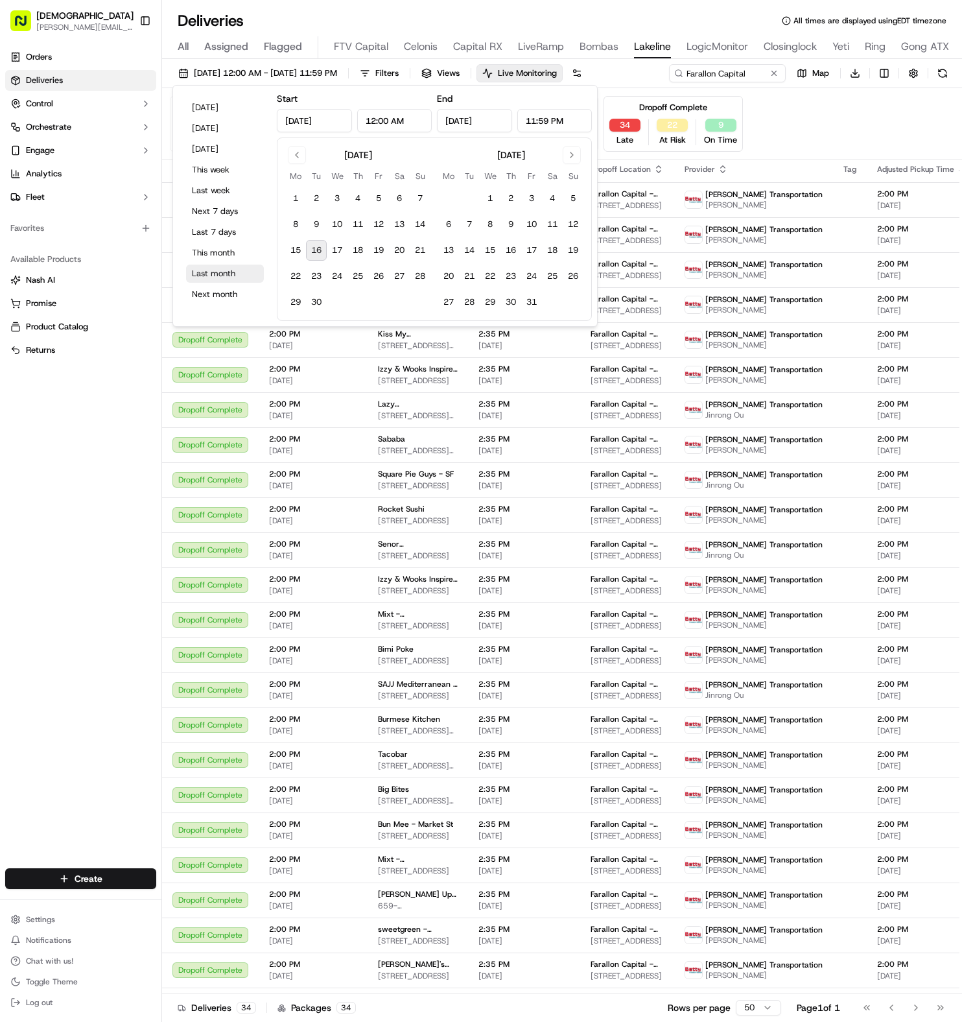
click at [215, 269] on button "Last month" at bounding box center [225, 274] width 78 height 18
type input "Aug 1, 2025"
type input "Aug 31, 2025"
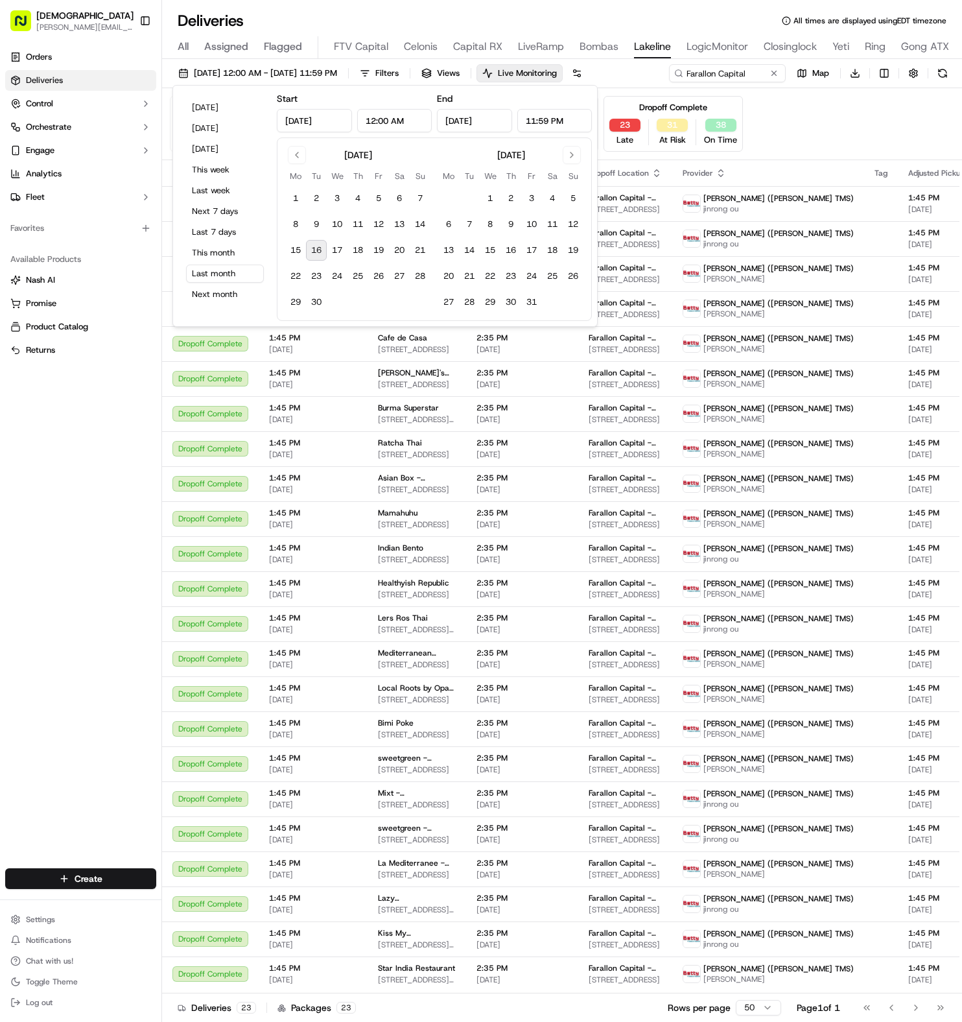
click at [721, 123] on div "Pending Assignment 0 Late 0 At Risk 0 On Time Pending Pickup 0 Late 0 At Risk 0…" at bounding box center [562, 124] width 784 height 56
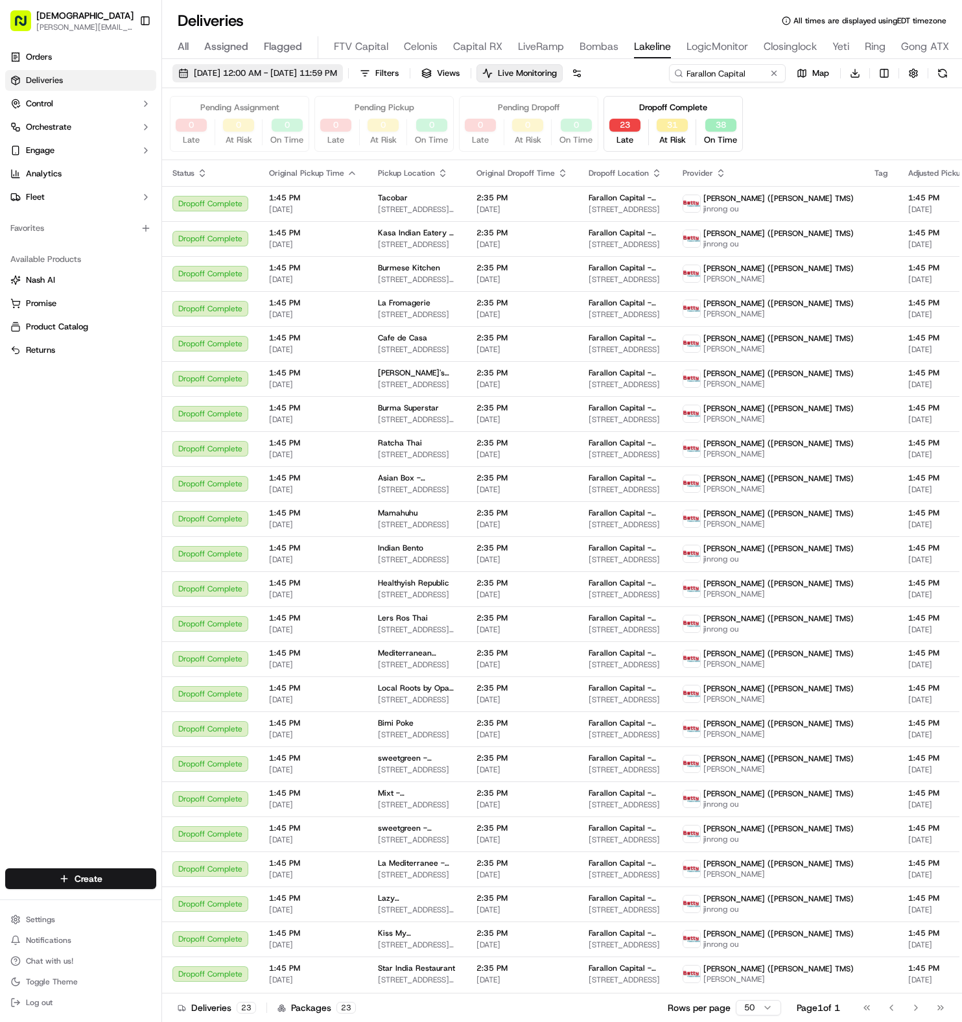
click at [269, 76] on span "08/01/2025 12:00 AM - 08/31/2025 11:59 PM" at bounding box center [265, 73] width 143 height 12
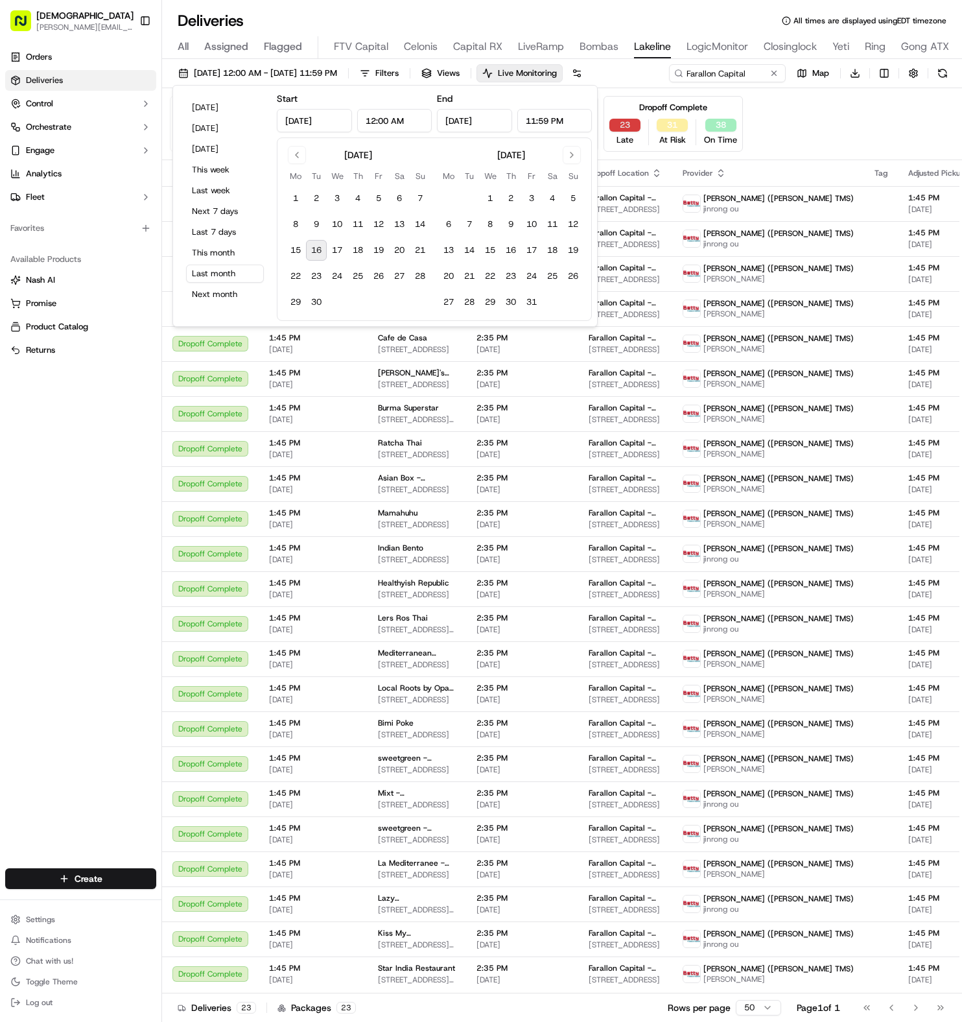
click at [622, 129] on button "23" at bounding box center [624, 125] width 31 height 13
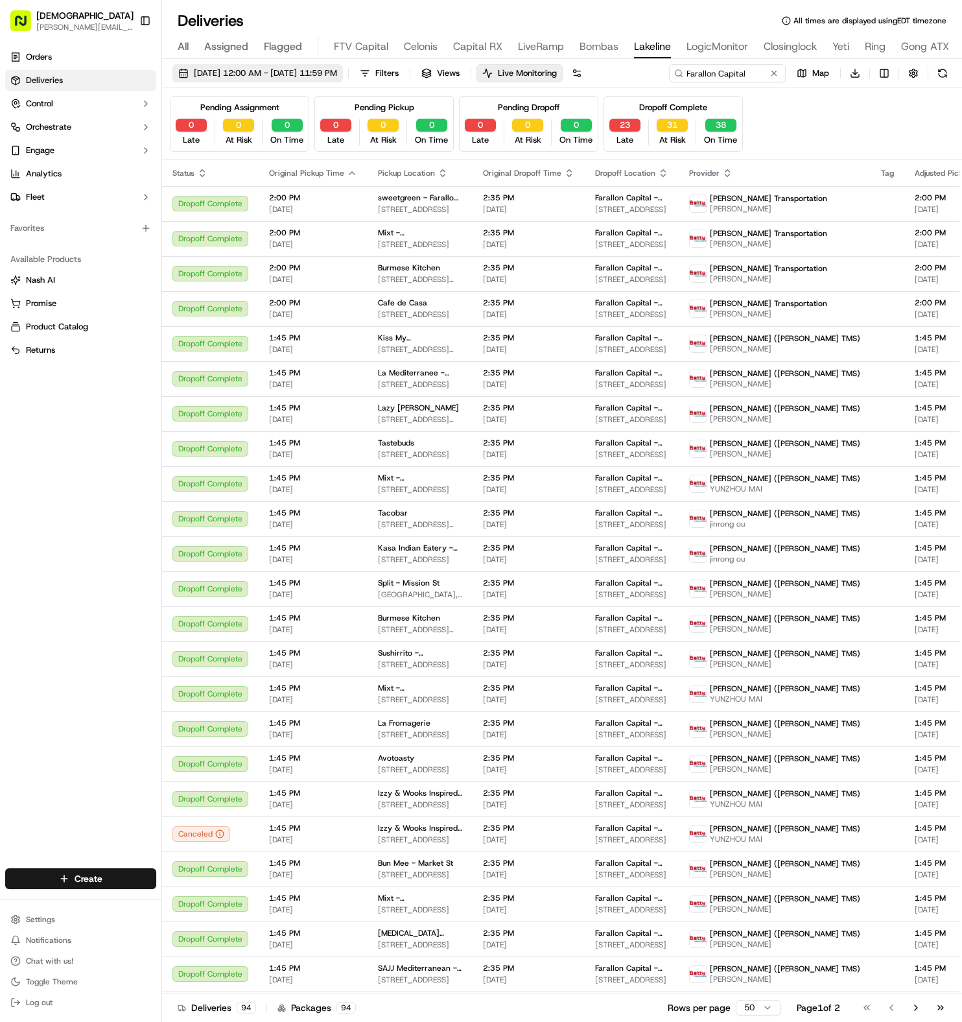
click at [271, 77] on span "08/01/2025 12:00 AM - 08/31/2025 11:59 PM" at bounding box center [265, 73] width 143 height 12
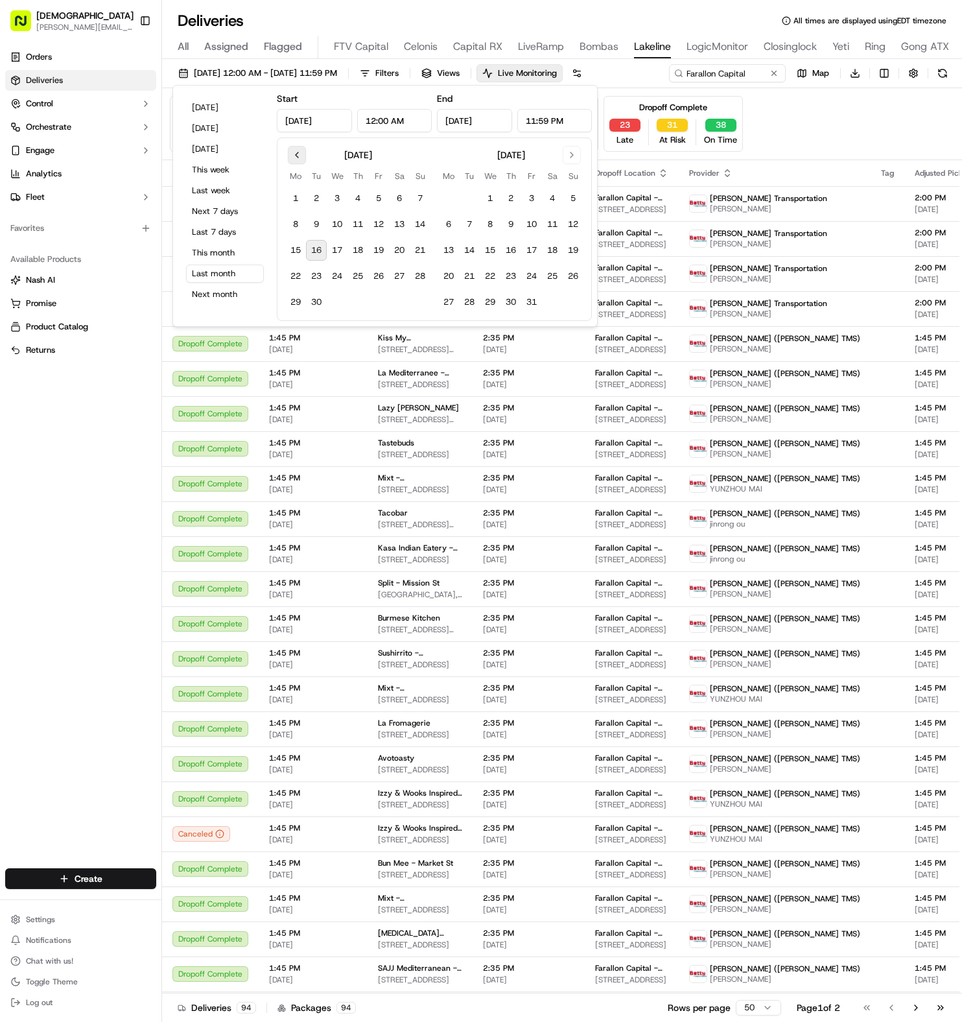
click at [289, 152] on button "Go to previous month" at bounding box center [297, 155] width 18 height 18
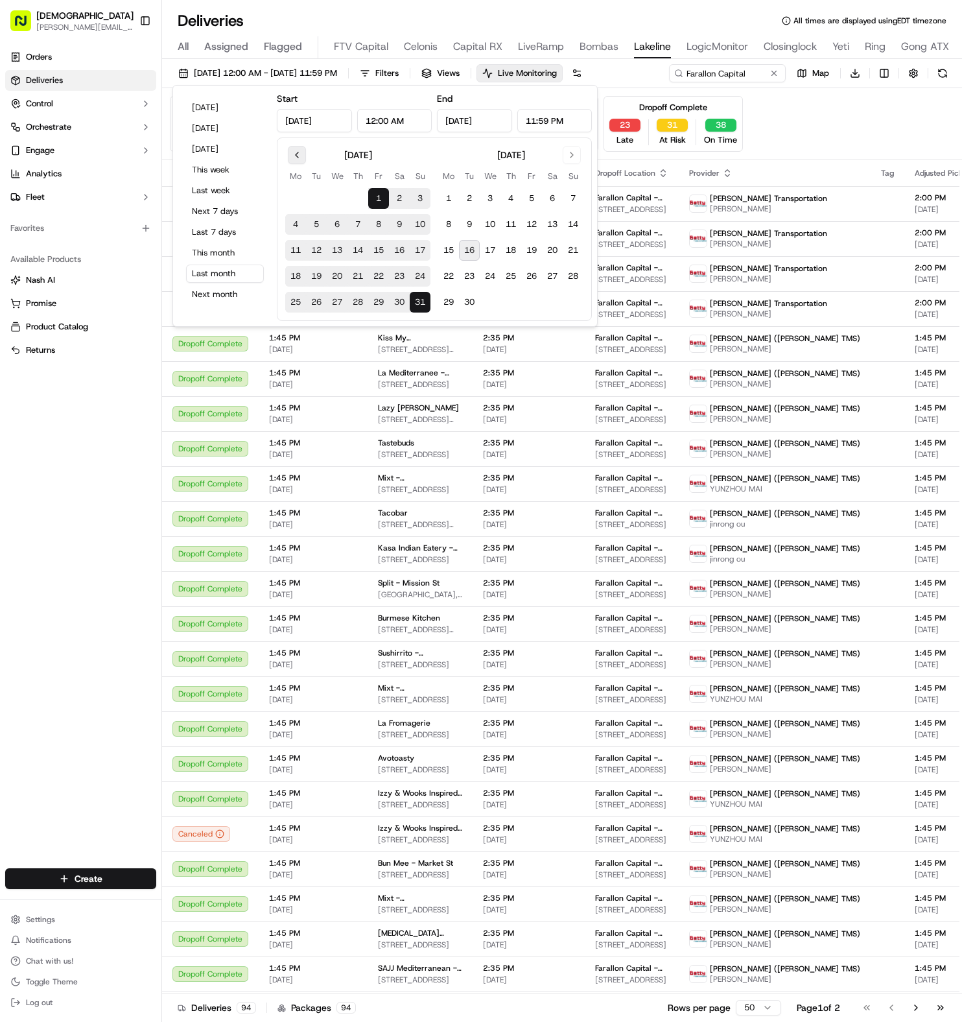
click at [299, 146] on button "Go to previous month" at bounding box center [297, 155] width 18 height 18
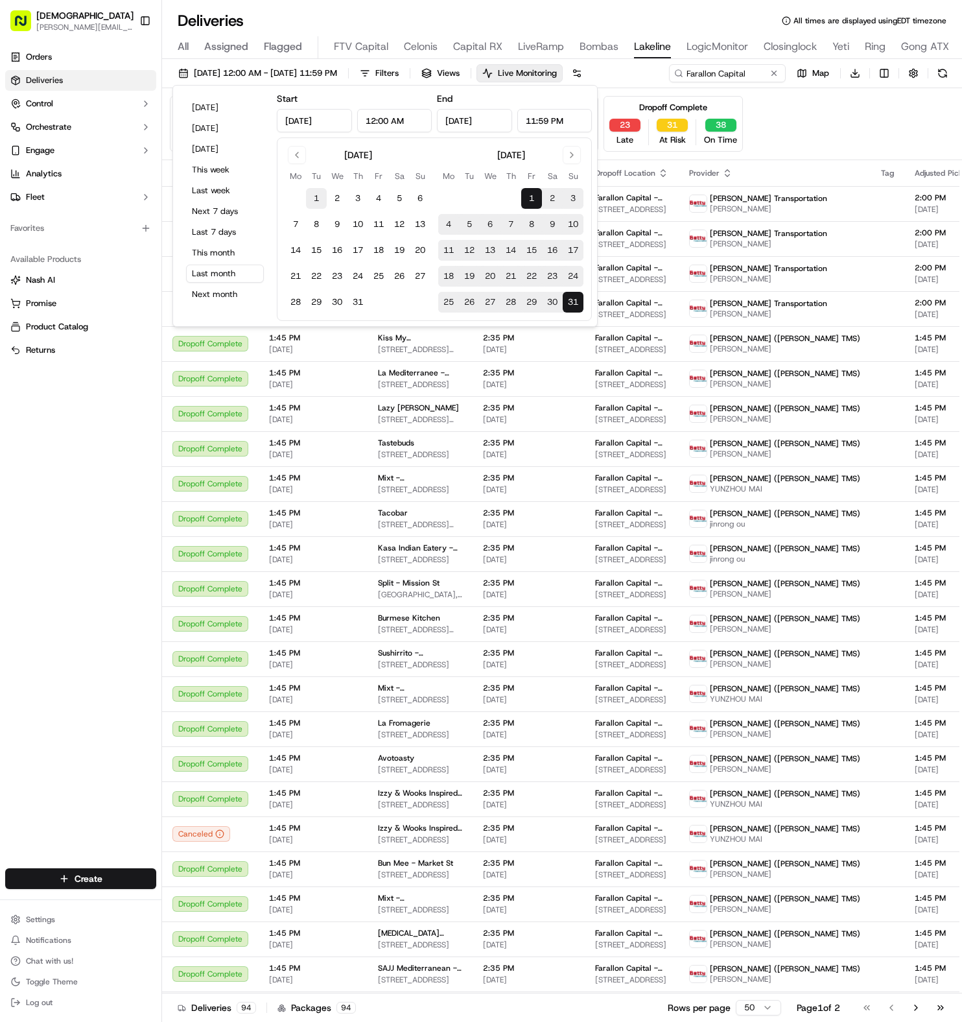
click at [311, 192] on button "1" at bounding box center [316, 198] width 21 height 21
type input "Jul 1, 2025"
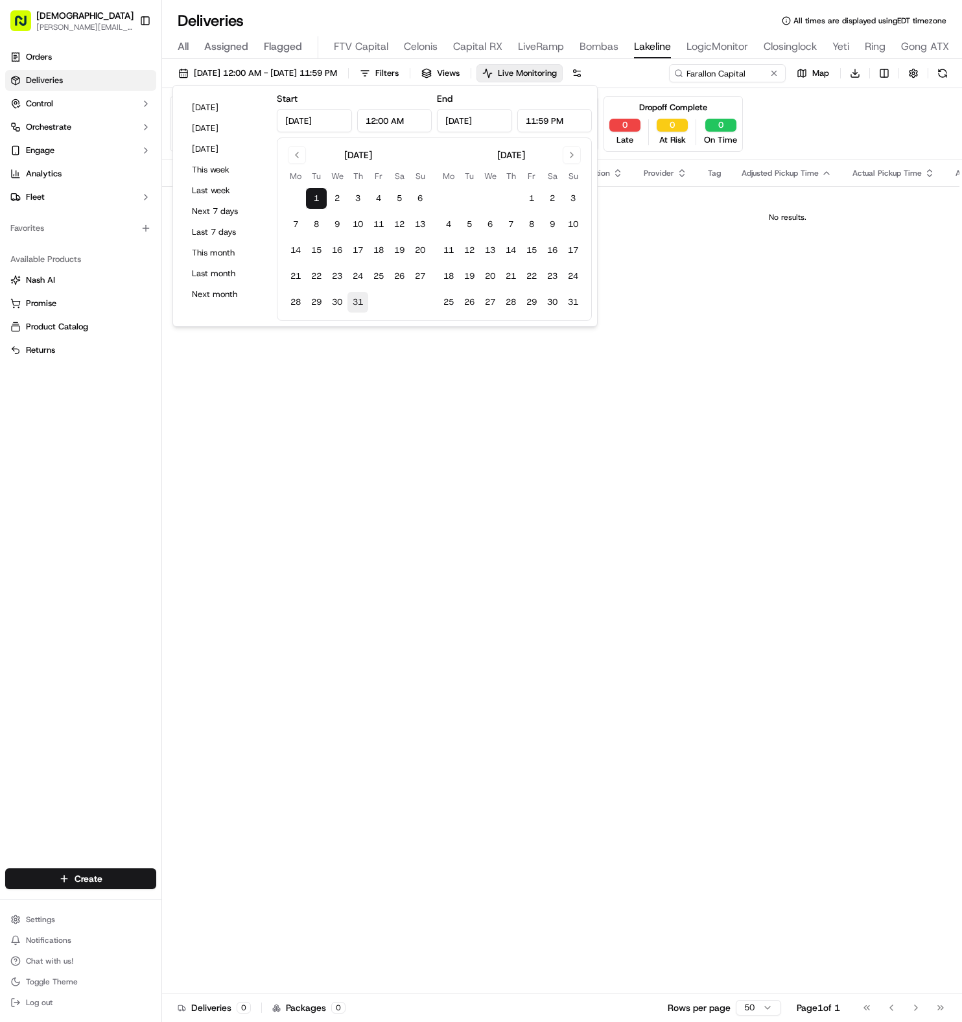
click at [353, 303] on button "31" at bounding box center [357, 302] width 21 height 21
type input "Jul 31, 2025"
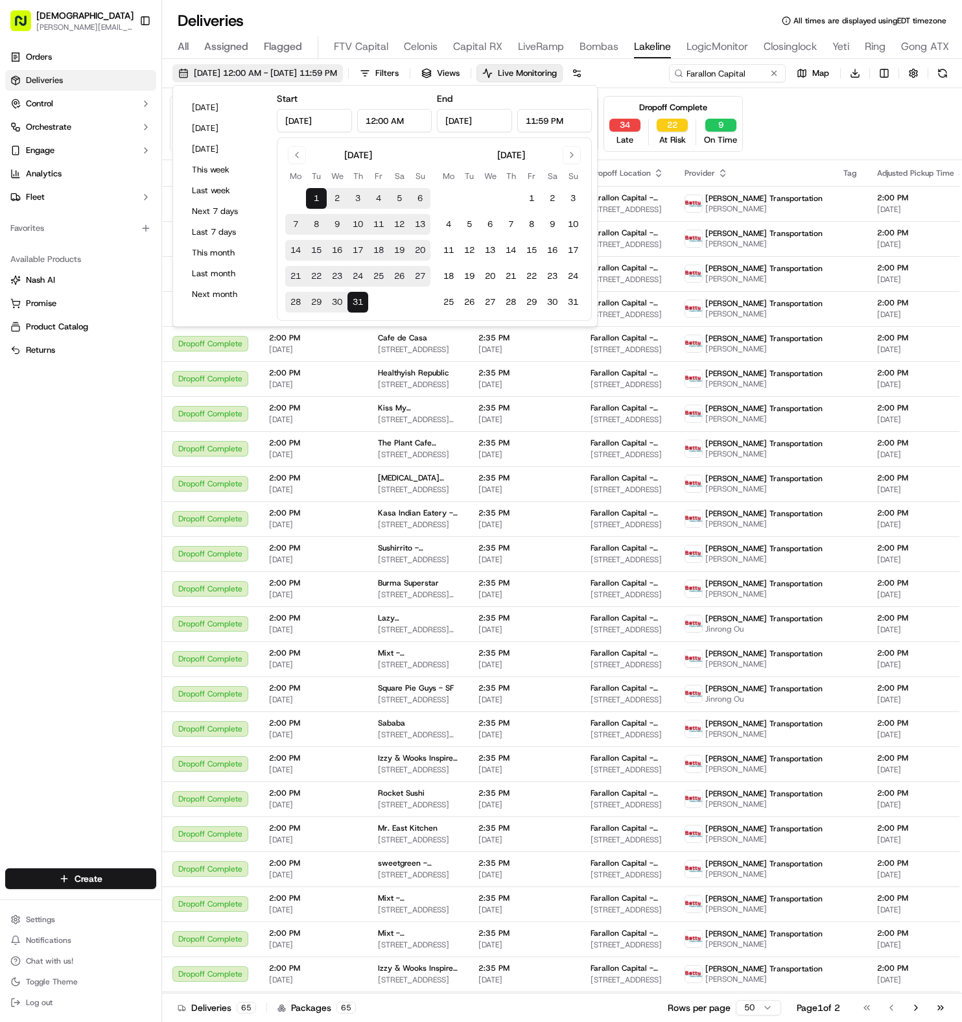
click at [222, 76] on span "07/01/2025 12:00 AM - 07/31/2025 11:59 PM" at bounding box center [265, 73] width 143 height 12
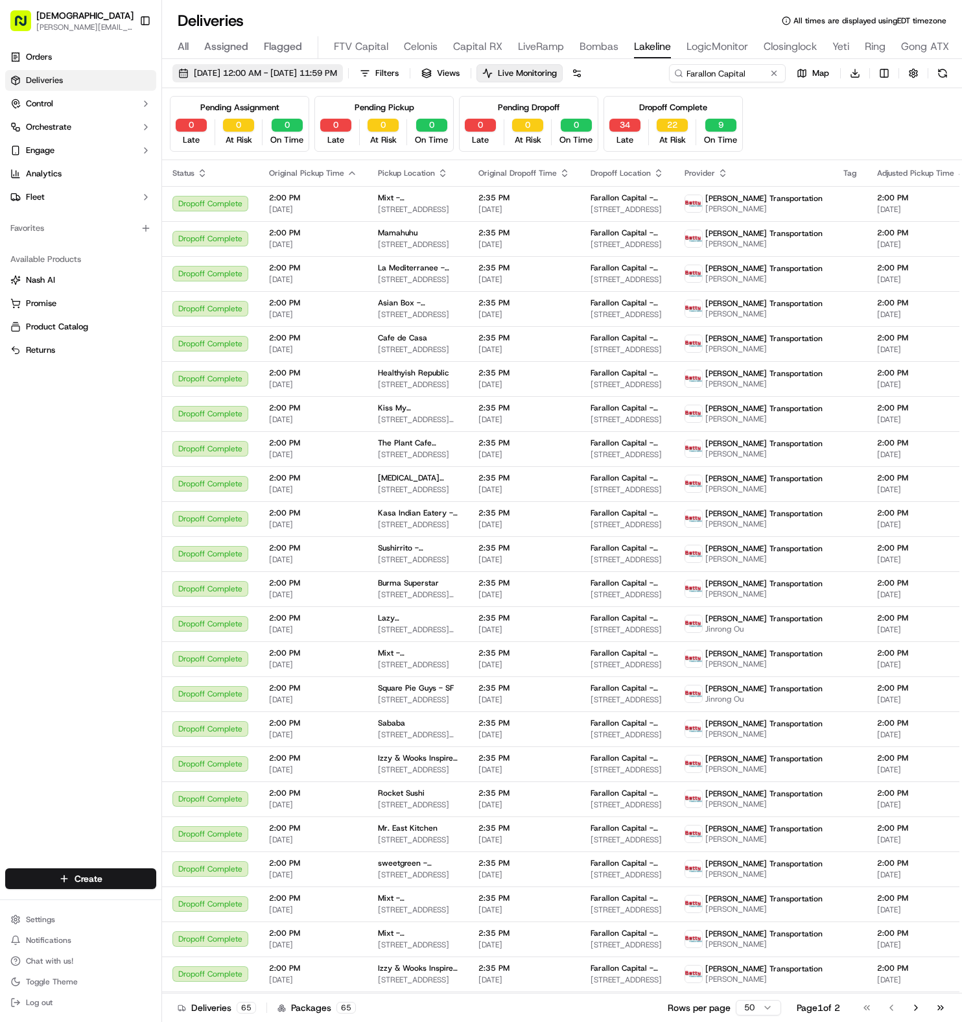
click at [225, 82] on button "07/01/2025 12:00 AM - 07/31/2025 11:59 PM" at bounding box center [257, 73] width 171 height 18
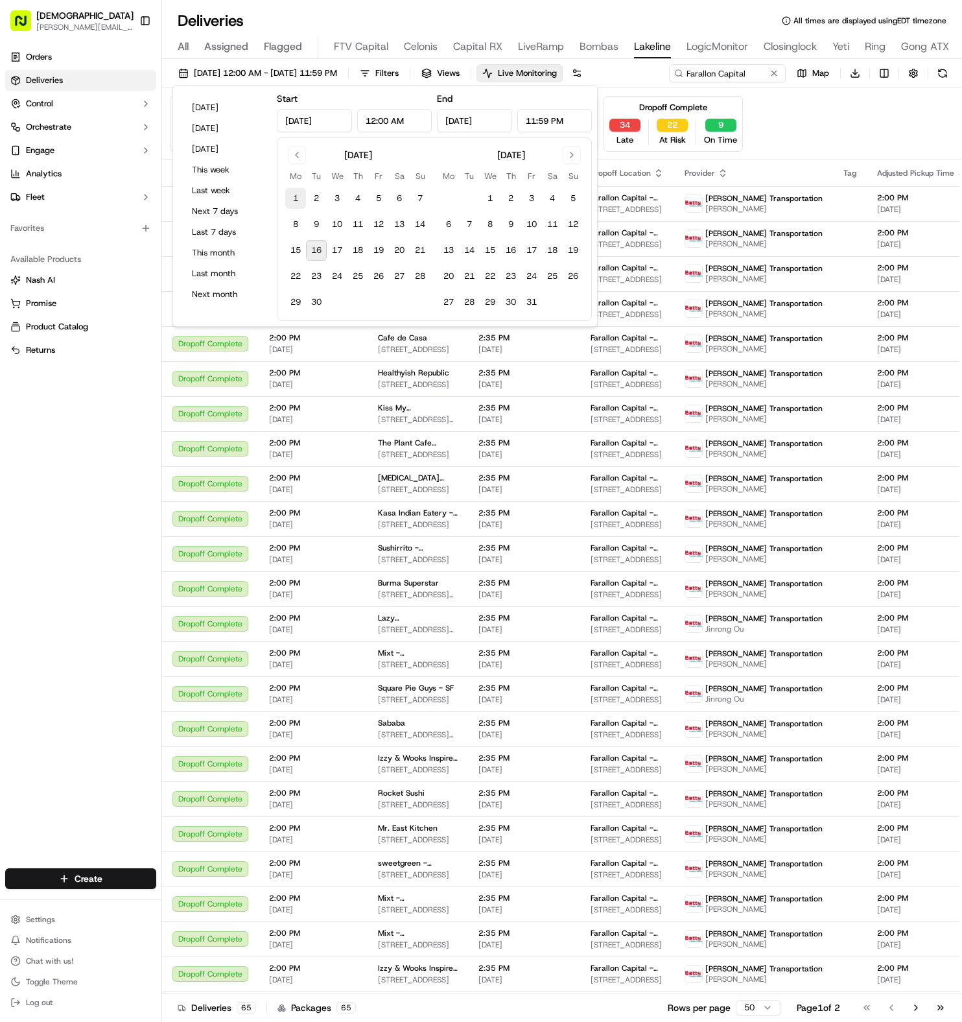
click at [295, 204] on button "1" at bounding box center [295, 198] width 21 height 21
type input "Sep 1, 2025"
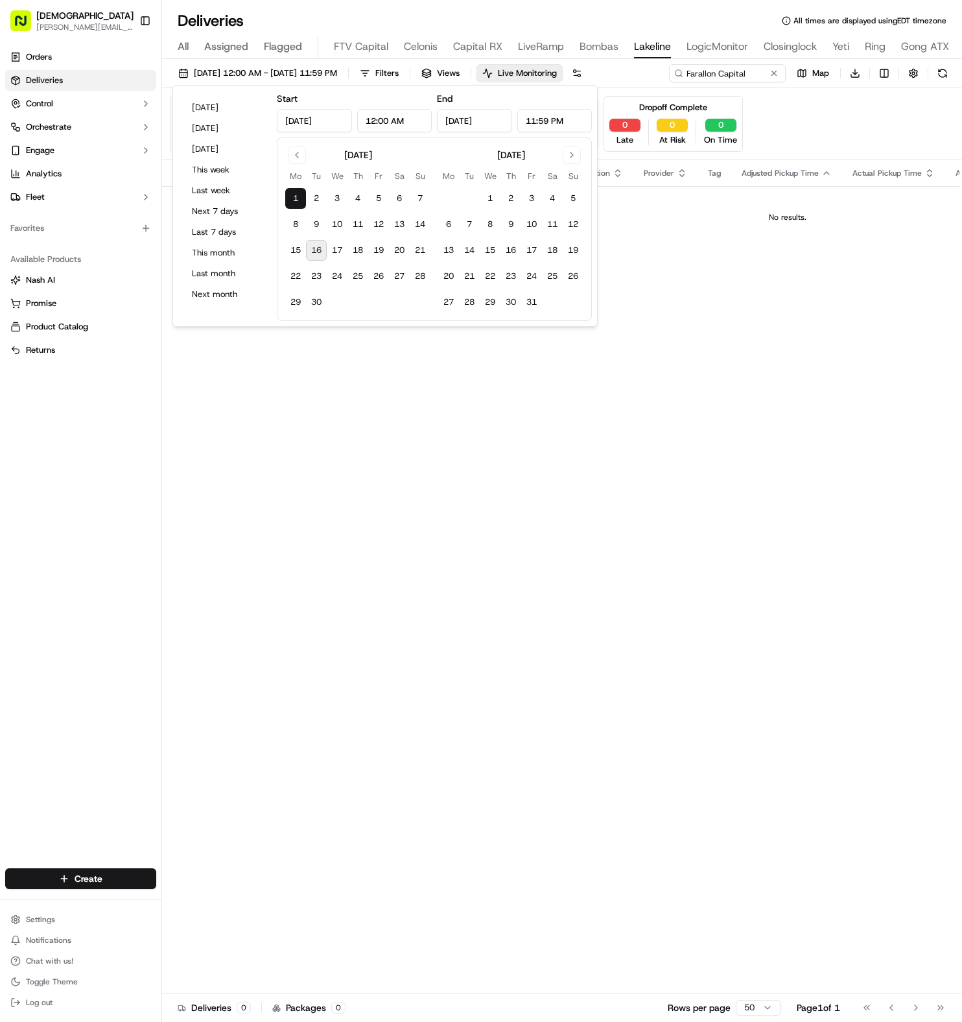
click at [315, 252] on button "16" at bounding box center [316, 250] width 21 height 21
type input "Sep 16, 2025"
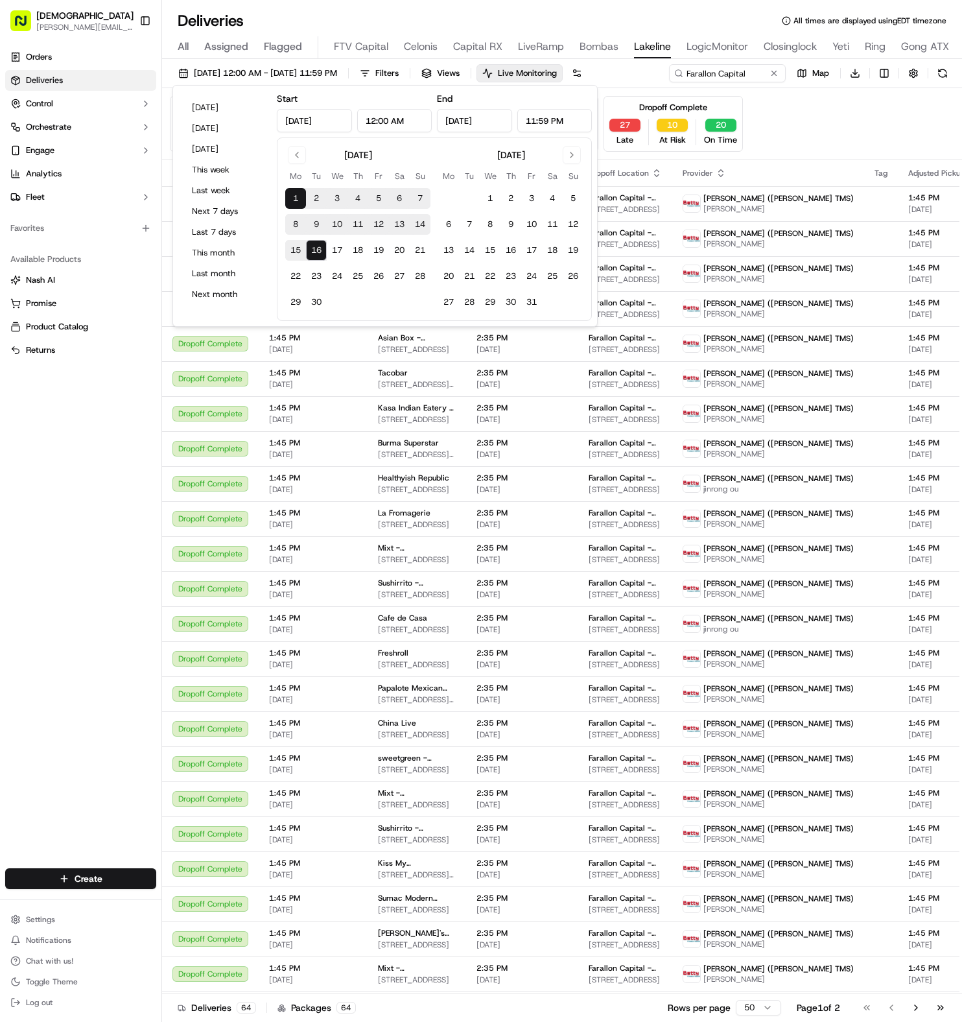
click at [721, 122] on div "Pending Assignment 0 Late 0 At Risk 0 On Time Pending Pickup 0 Late 0 At Risk 7…" at bounding box center [562, 124] width 784 height 56
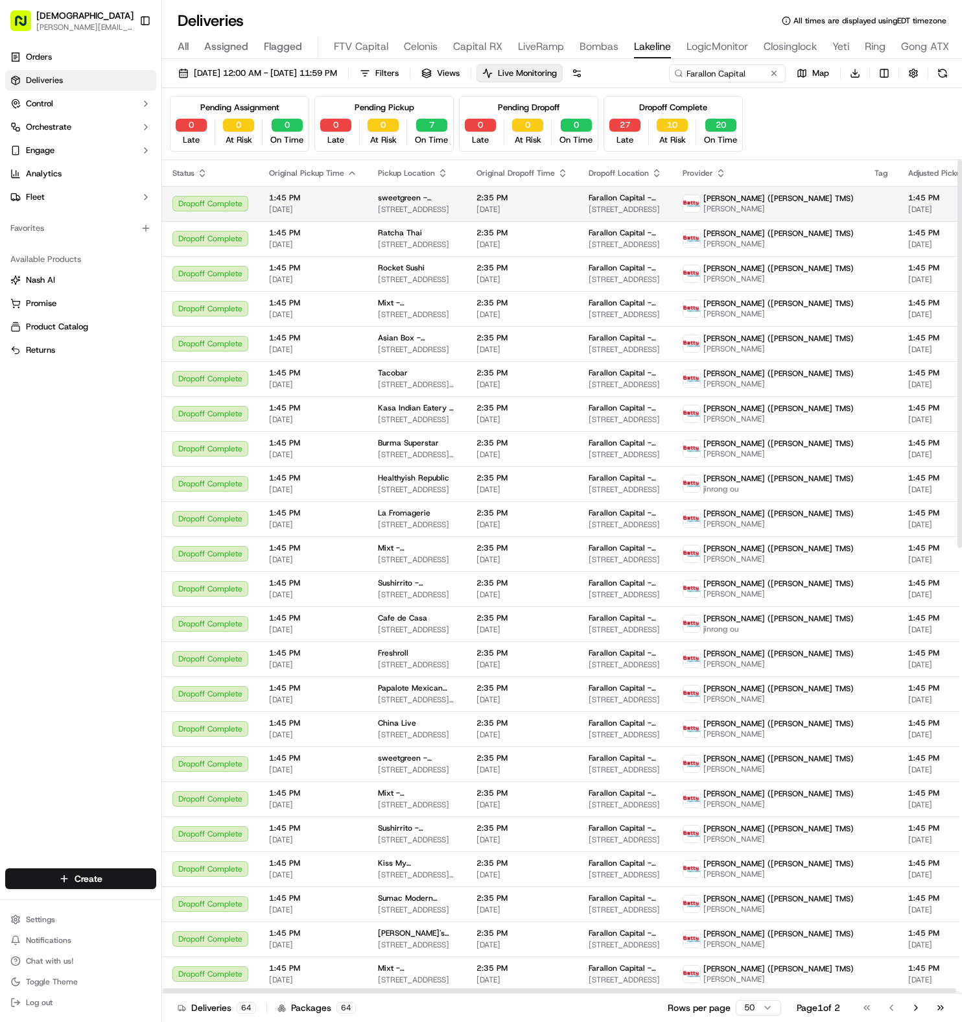
click at [306, 193] on span "1:45 PM" at bounding box center [313, 198] width 88 height 10
click at [615, 122] on button "27" at bounding box center [624, 125] width 31 height 13
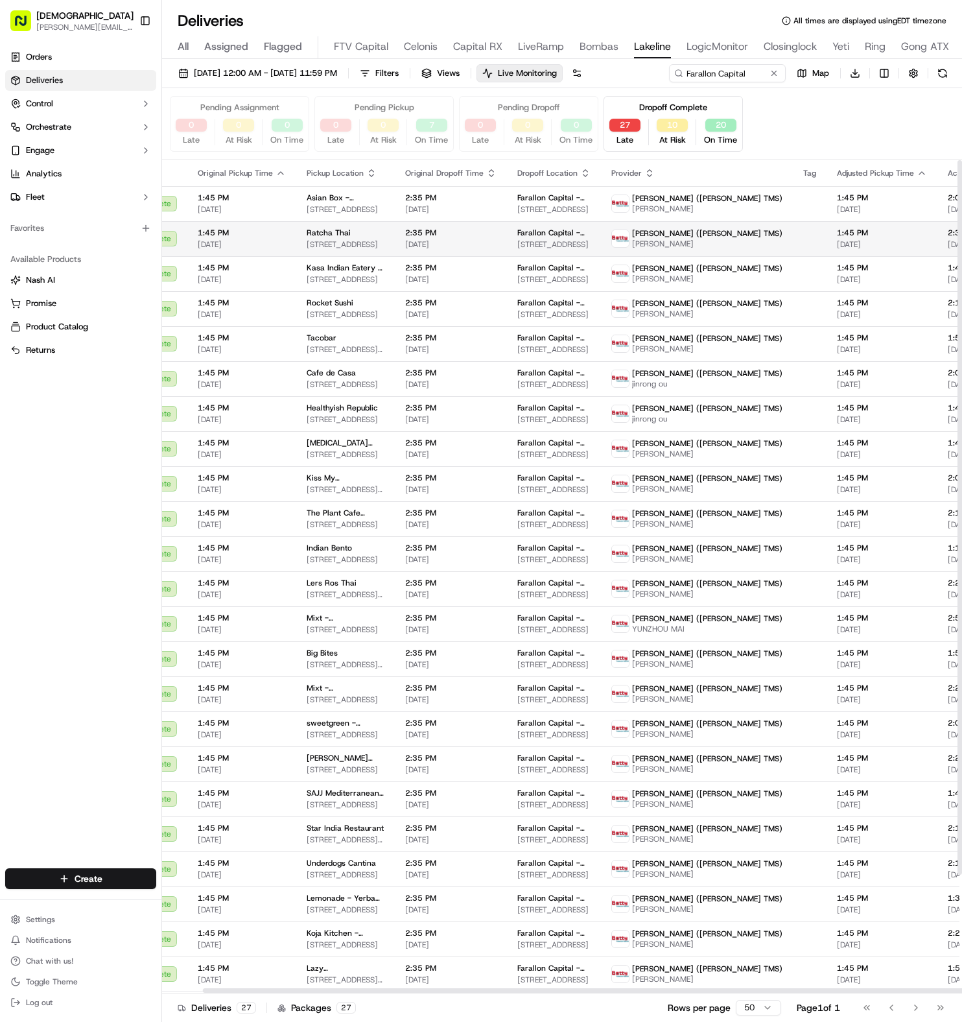
scroll to position [0, 123]
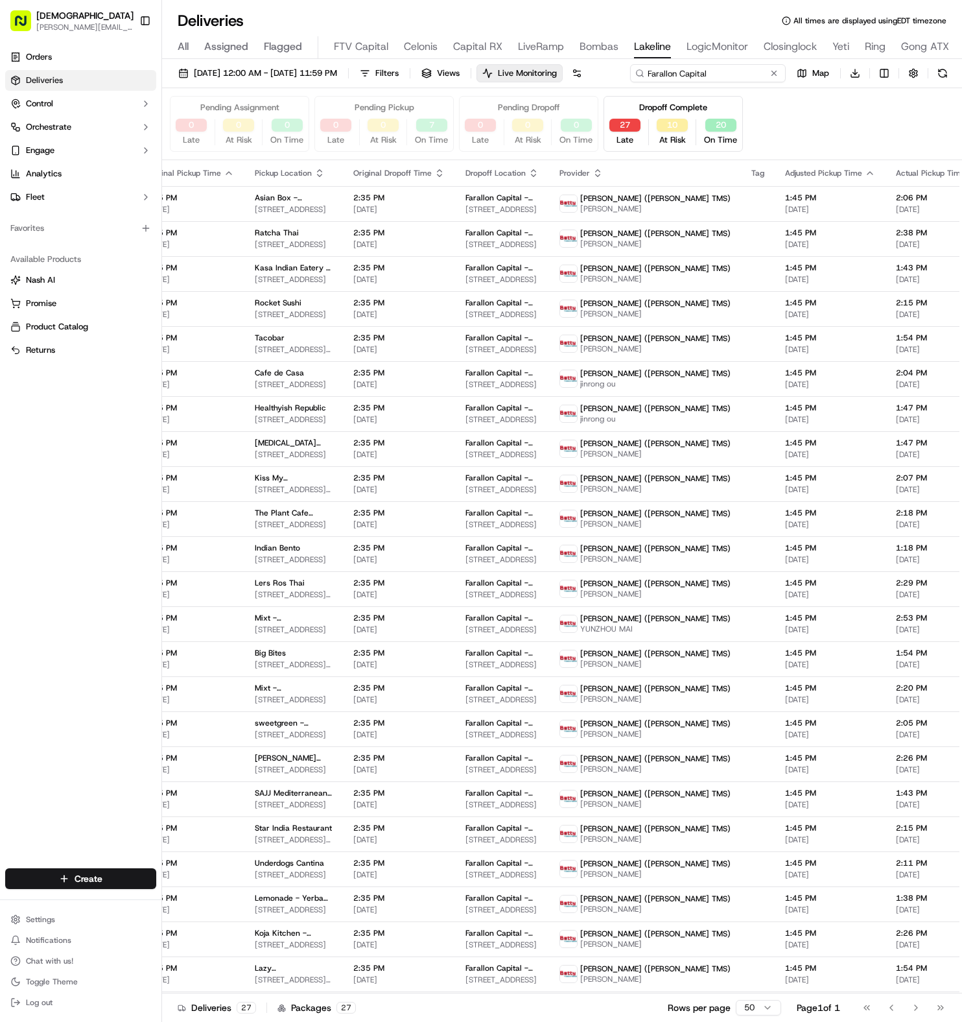
click at [721, 76] on div "09/01/2025 12:00 AM - 09/16/2025 11:59 PM Filters Views Live Monitoring Farallo…" at bounding box center [562, 76] width 800 height 24
click at [712, 76] on div "09/01/2025 12:00 AM - 09/16/2025 11:59 PM Filters Views Live Monitoring Farallo…" at bounding box center [562, 76] width 800 height 24
click at [711, 73] on div "09/01/2025 12:00 AM - 09/16/2025 11:59 PM Filters Views Live Monitoring Farallo…" at bounding box center [562, 76] width 800 height 24
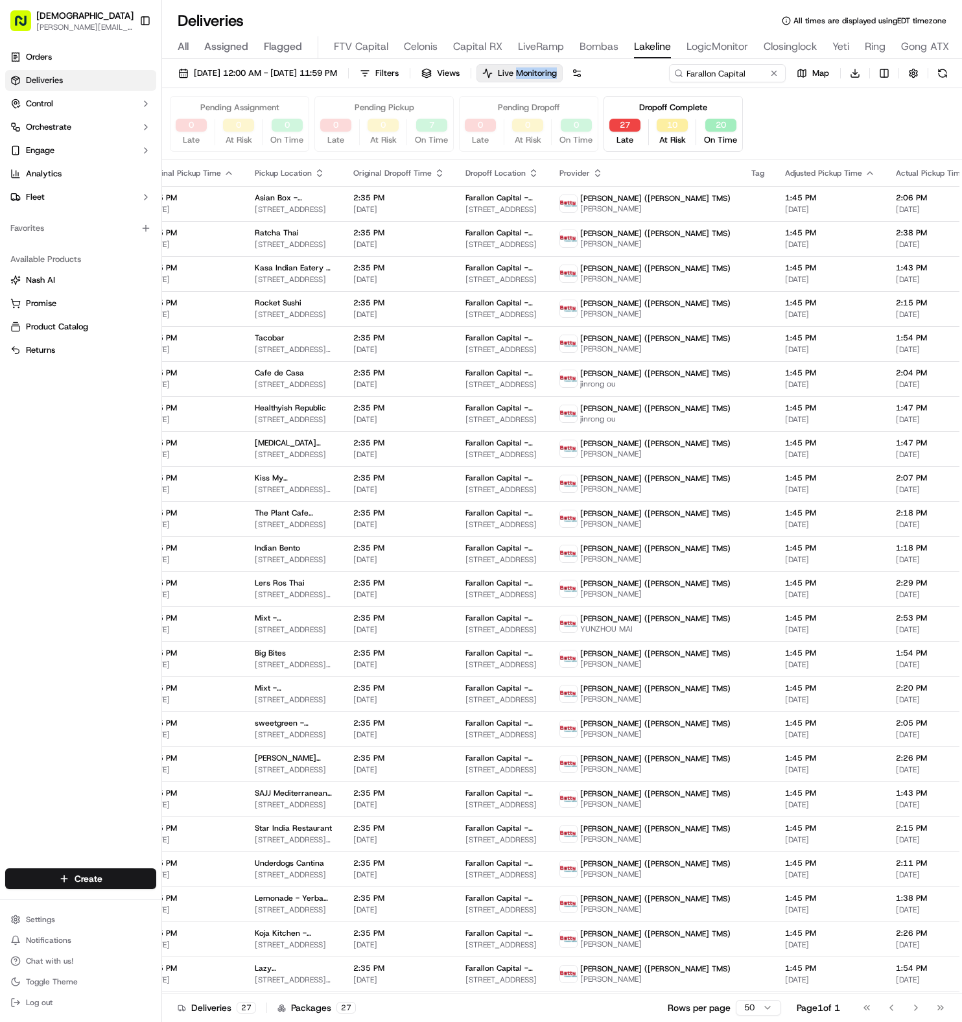
click at [711, 73] on div "09/01/2025 12:00 AM - 09/16/2025 11:59 PM Filters Views Live Monitoring Farallo…" at bounding box center [562, 76] width 800 height 24
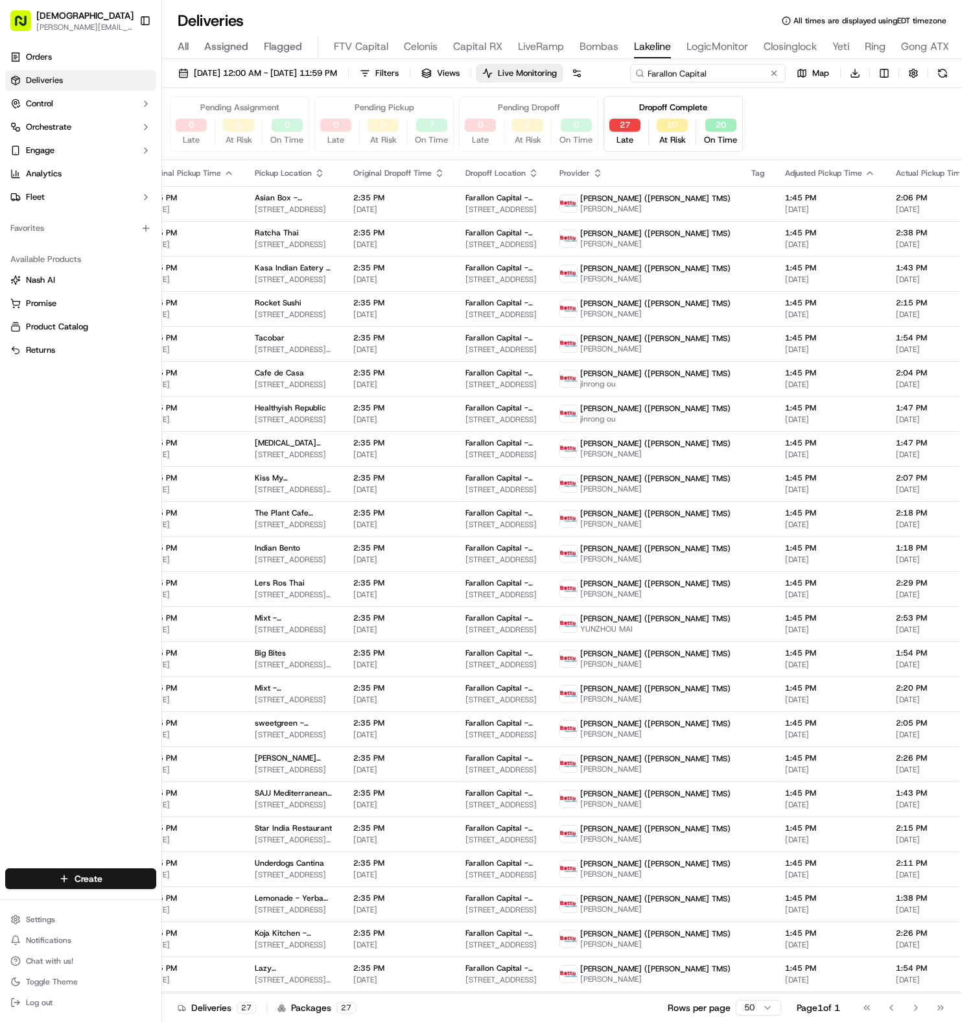
click at [711, 73] on div "09/01/2025 12:00 AM - 09/16/2025 11:59 PM Filters Views Live Monitoring Farallo…" at bounding box center [562, 76] width 800 height 24
paste input "Tesla"
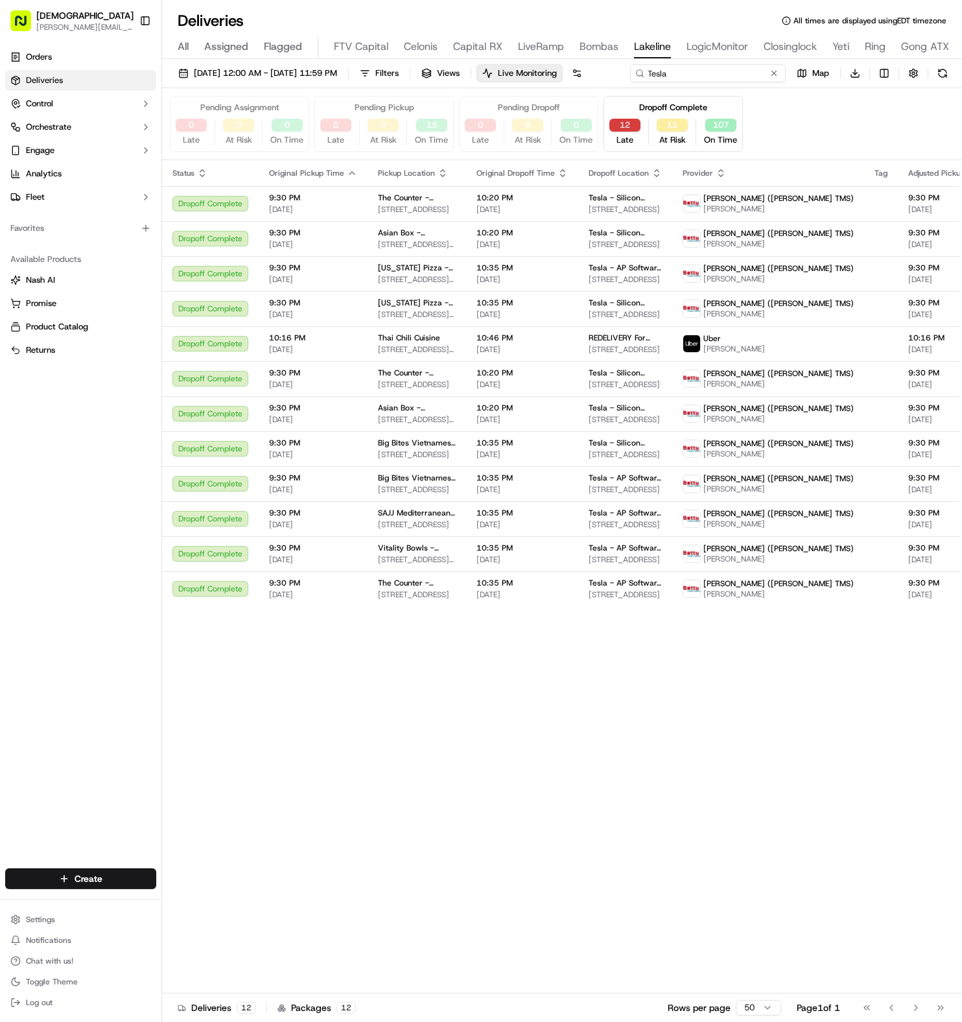
type input "Tesla"
click at [622, 148] on div "Dropoff Complete 12 Late 11 At Risk 107 On Time" at bounding box center [673, 124] width 139 height 56
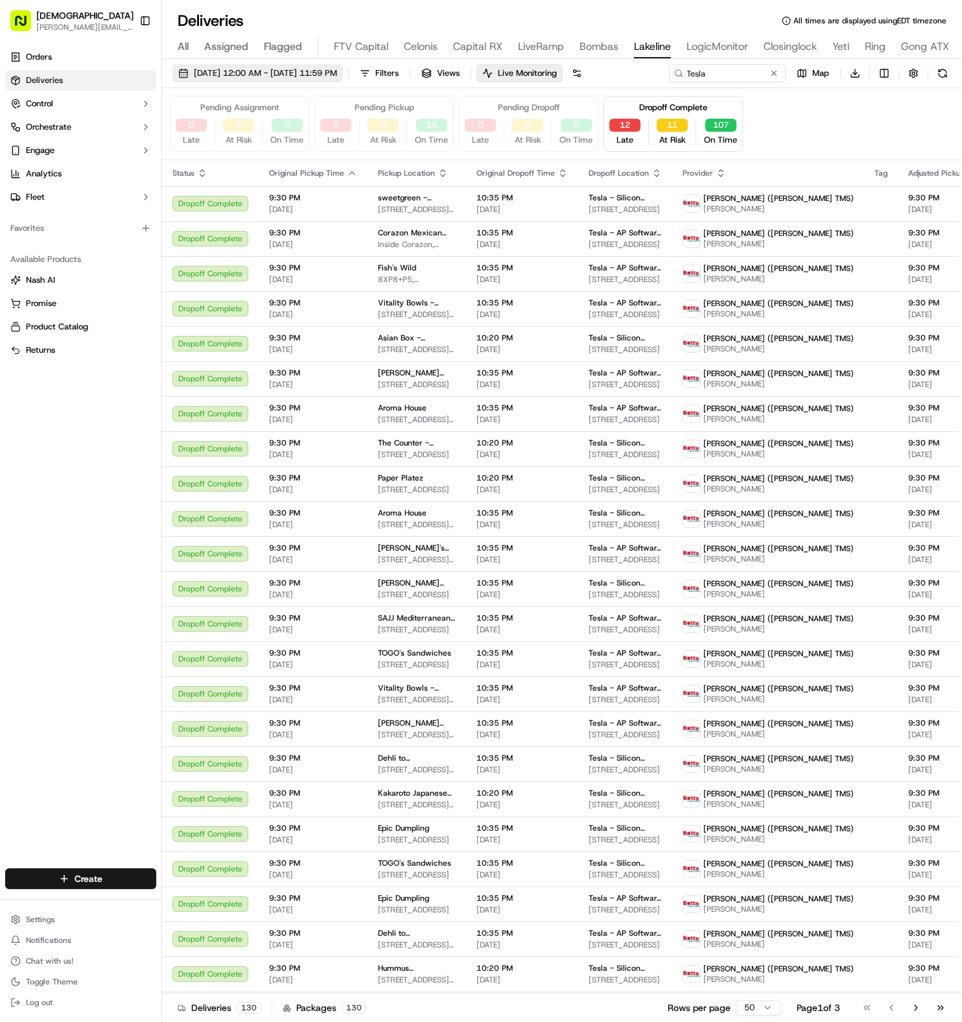
click at [211, 75] on span "09/01/2025 12:00 AM - 09/16/2025 11:59 PM" at bounding box center [265, 73] width 143 height 12
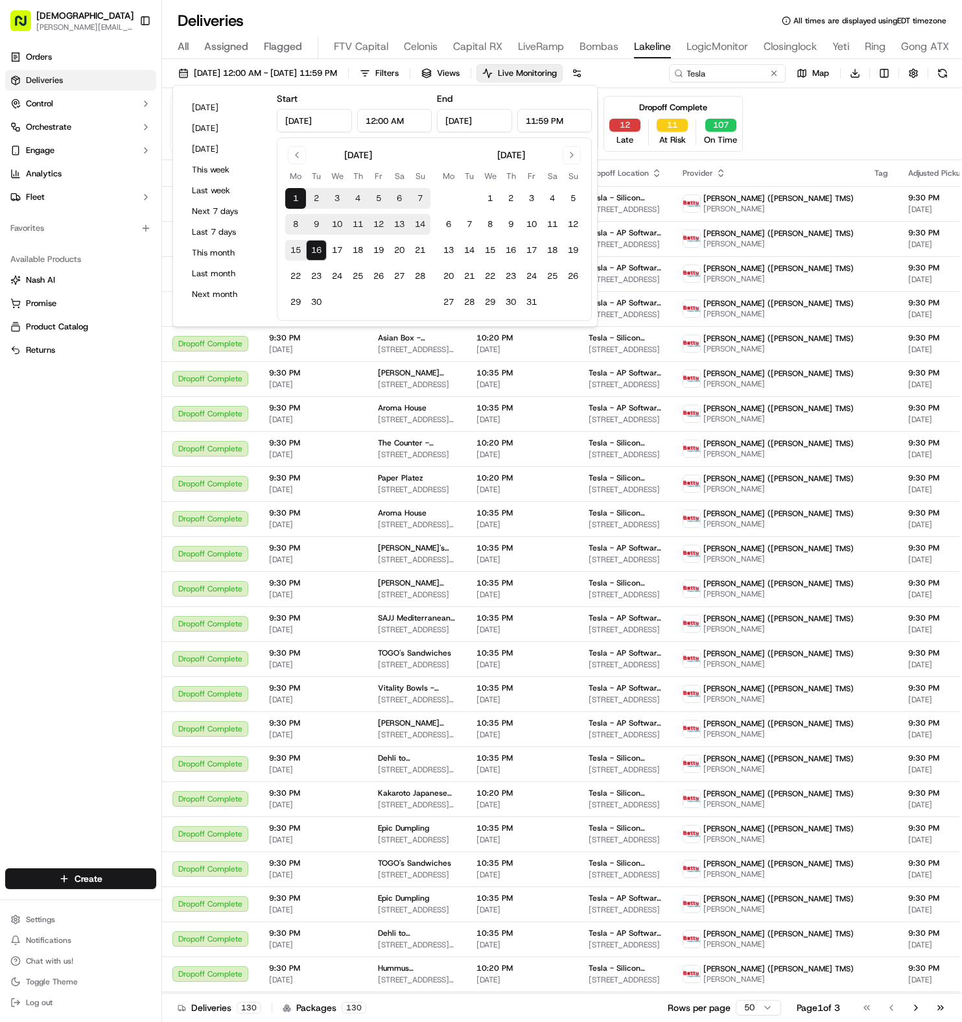
click at [630, 121] on button "12" at bounding box center [624, 125] width 31 height 13
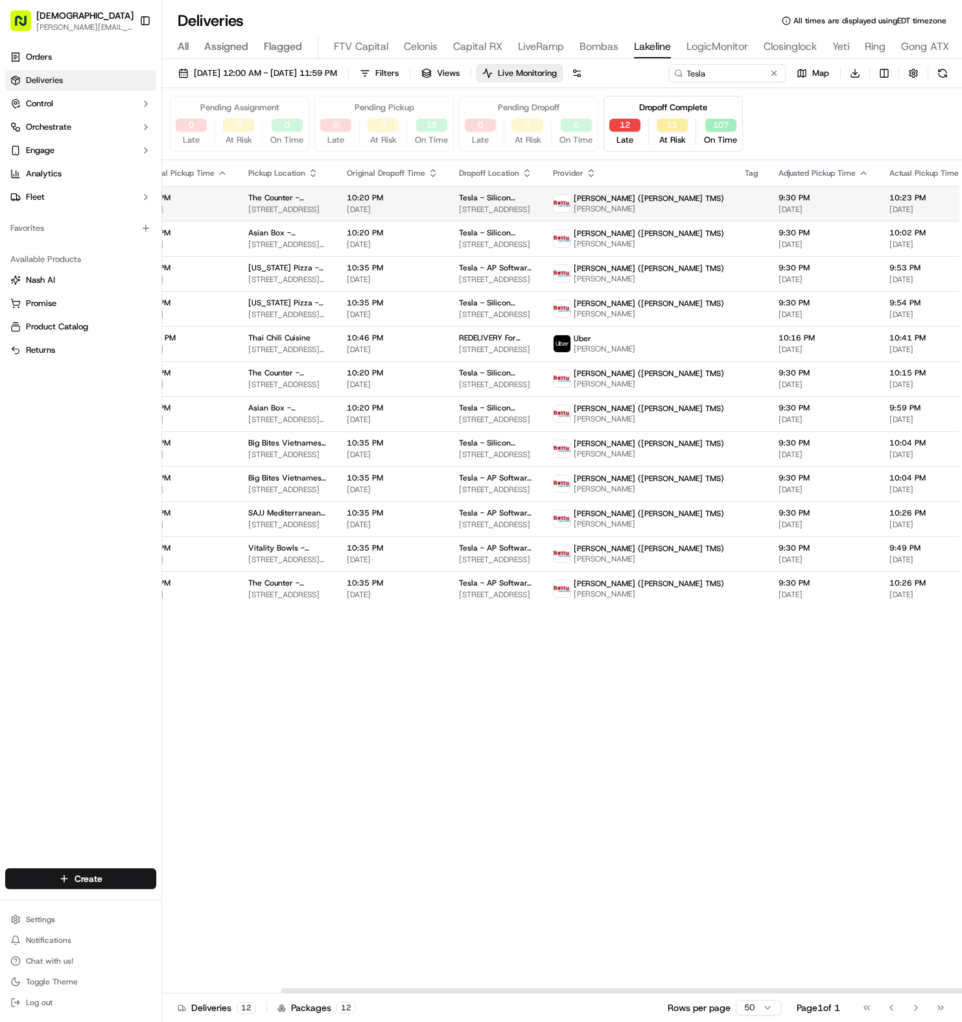
scroll to position [0, 204]
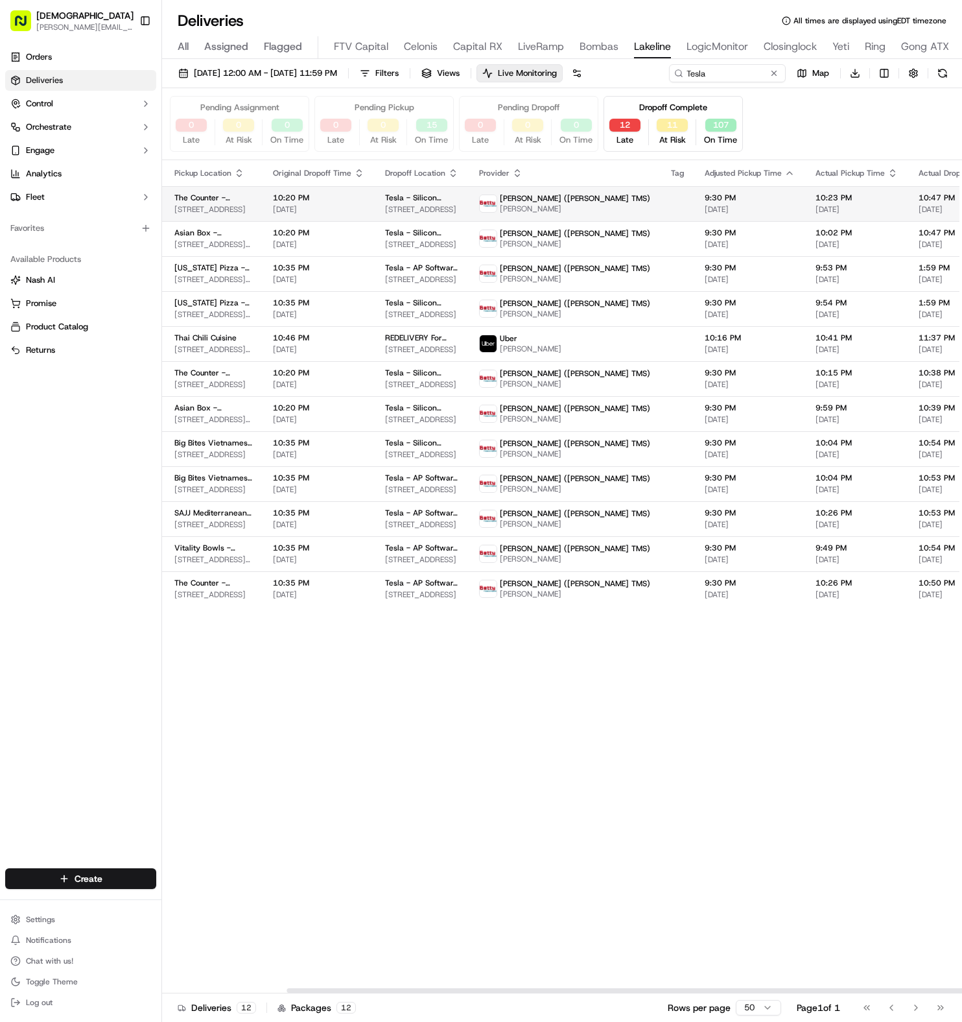
click at [721, 216] on td "10:23 PM 09/02/2025" at bounding box center [856, 203] width 103 height 35
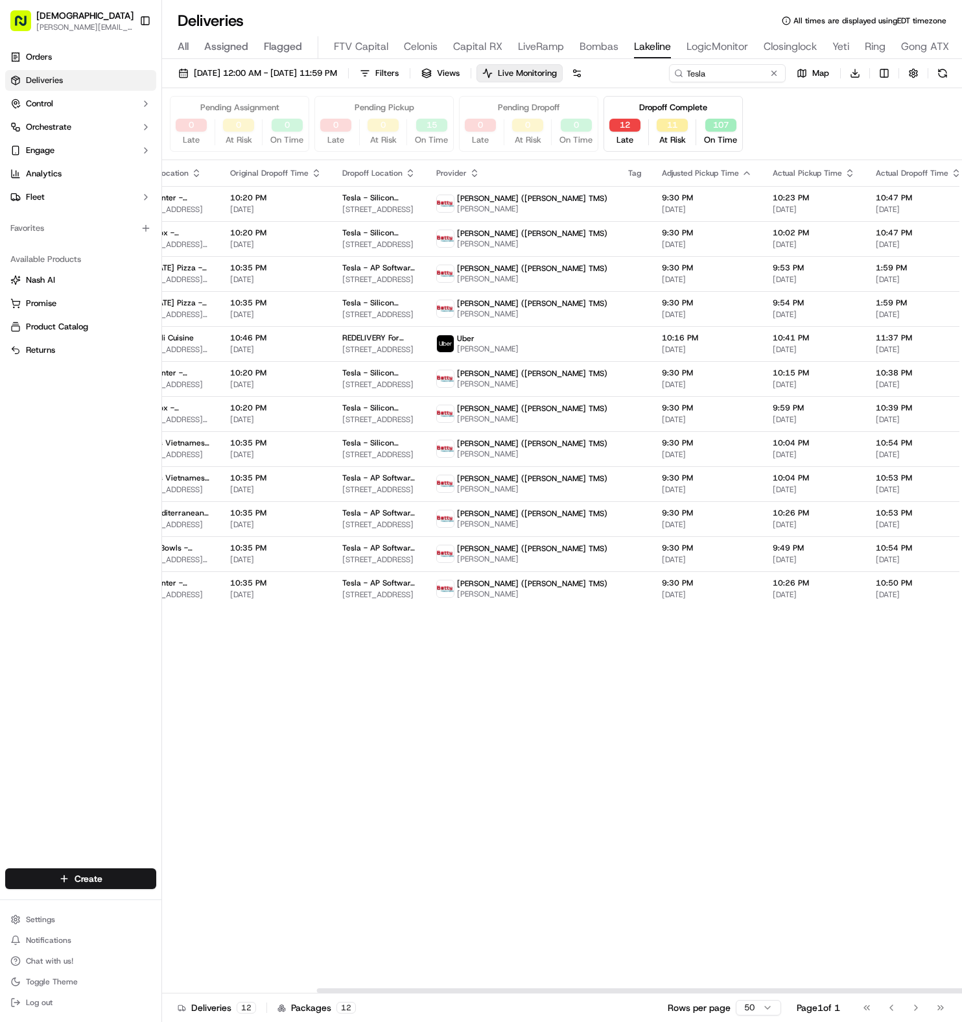
scroll to position [0, 263]
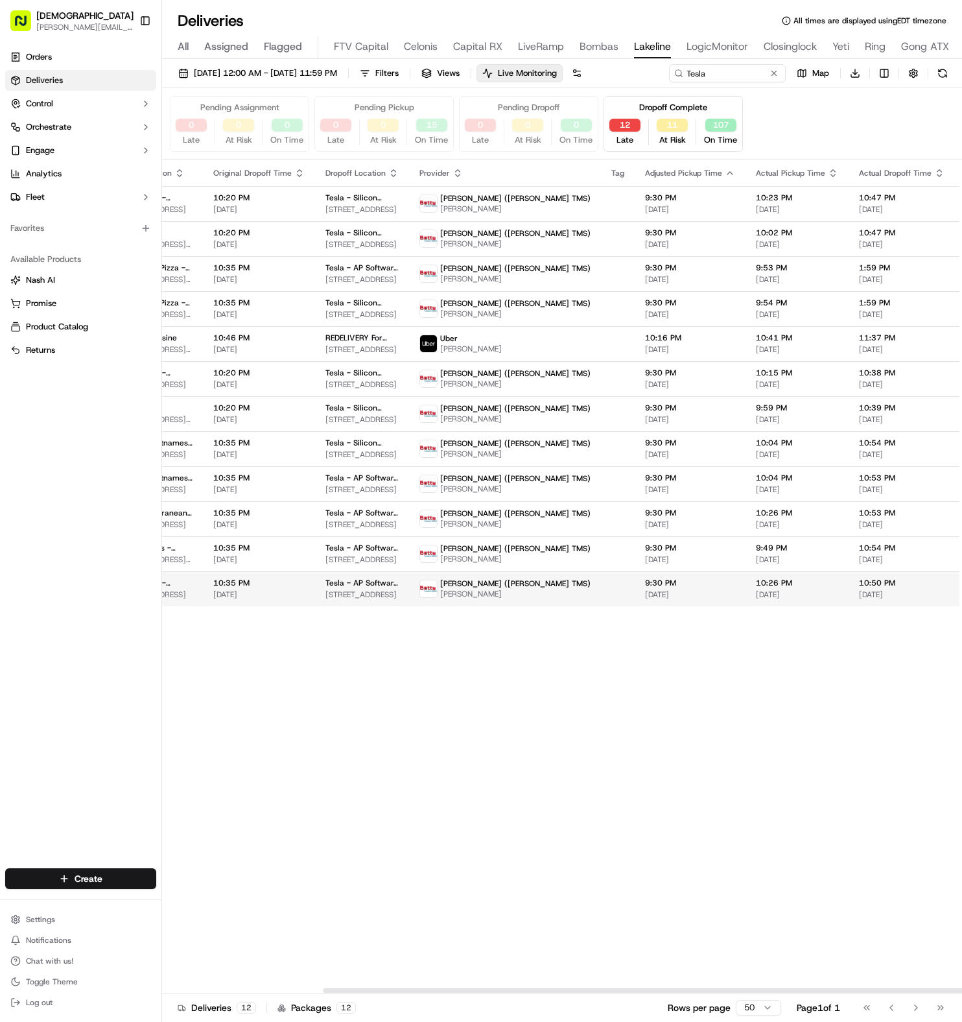
click at [645, 587] on span "9:30 PM" at bounding box center [690, 583] width 90 height 10
click at [635, 239] on td "9:30 PM 09/02/2025" at bounding box center [690, 238] width 111 height 35
click at [440, 268] on span "Betty (Nash TMS)" at bounding box center [515, 268] width 150 height 10
click at [281, 76] on span "09/01/2025 12:00 AM - 09/16/2025 11:59 PM" at bounding box center [265, 73] width 143 height 12
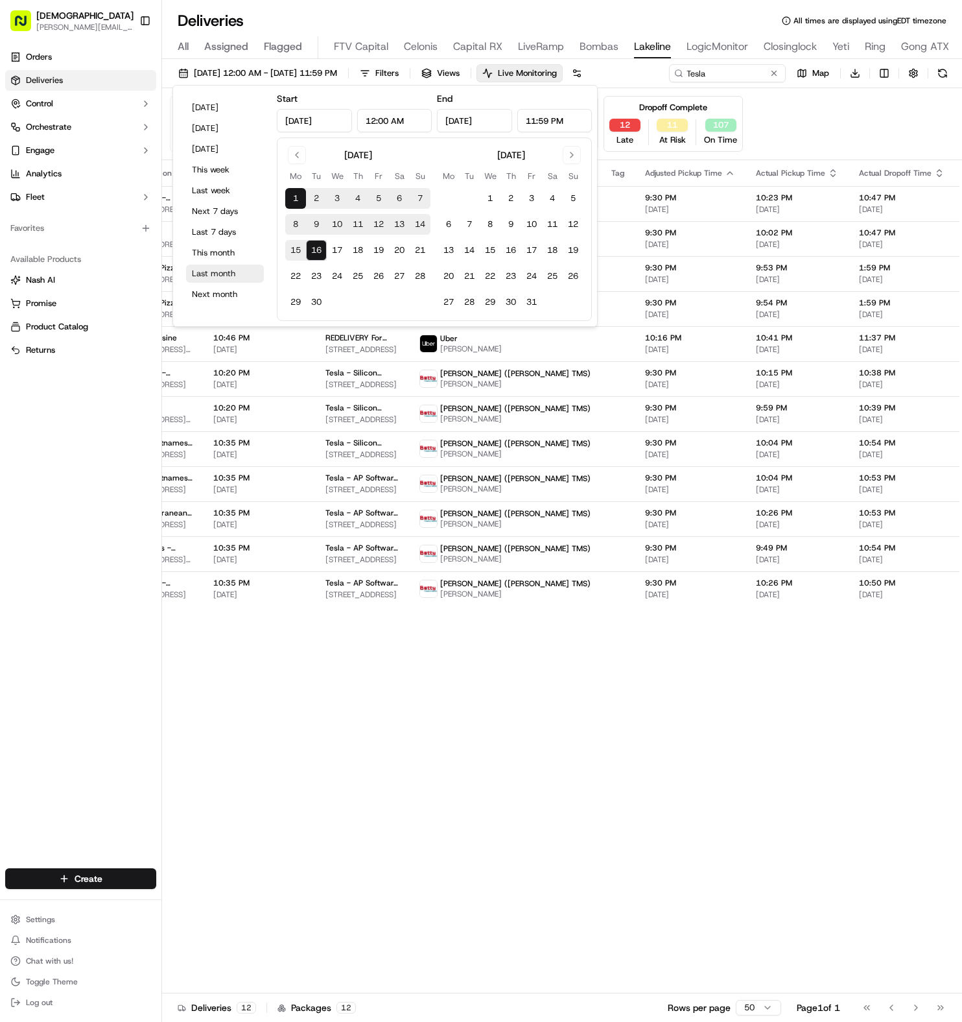
click at [201, 269] on button "Last month" at bounding box center [225, 274] width 78 height 18
type input "Aug 1, 2025"
type input "Aug 31, 2025"
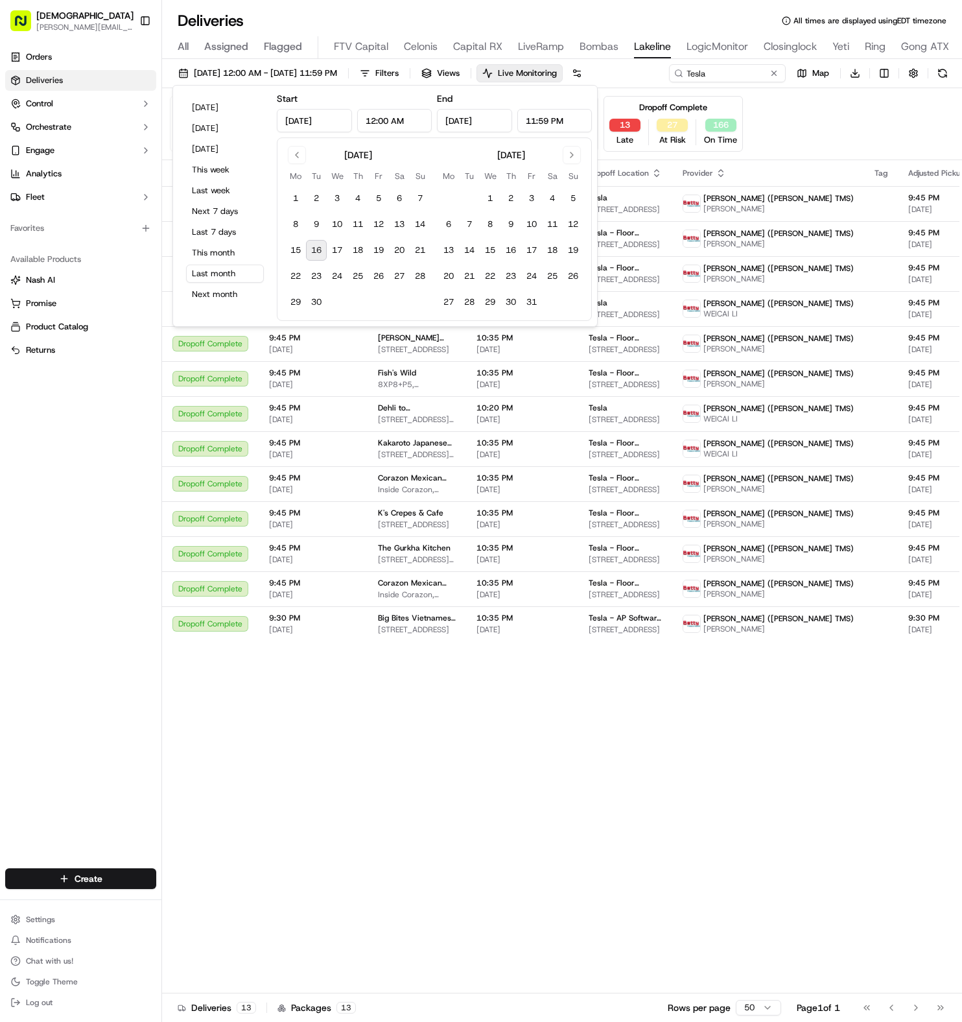
click at [88, 536] on div "Orders Deliveries Control Orchestrate Engage Analytics Fleet Favorites Availabl…" at bounding box center [80, 449] width 161 height 816
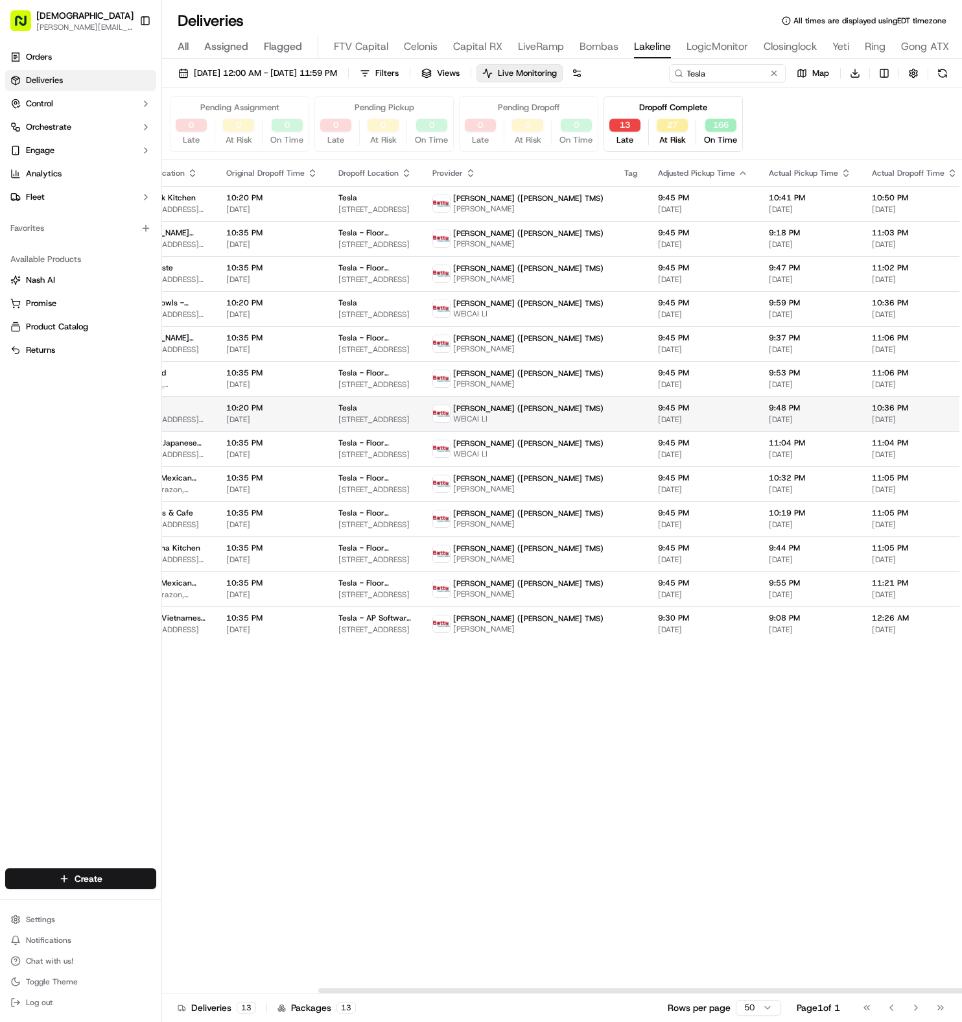
scroll to position [0, 255]
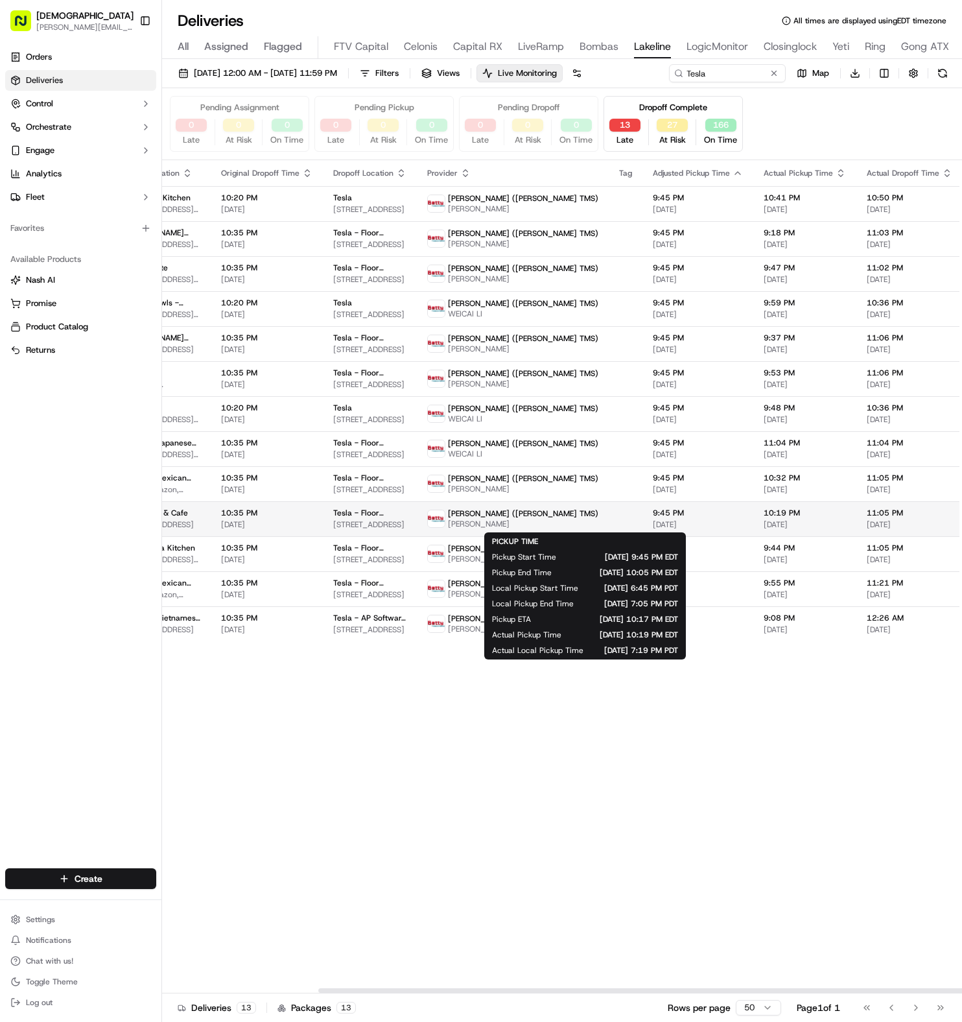
click at [653, 521] on span "08/12/2025" at bounding box center [698, 524] width 90 height 10
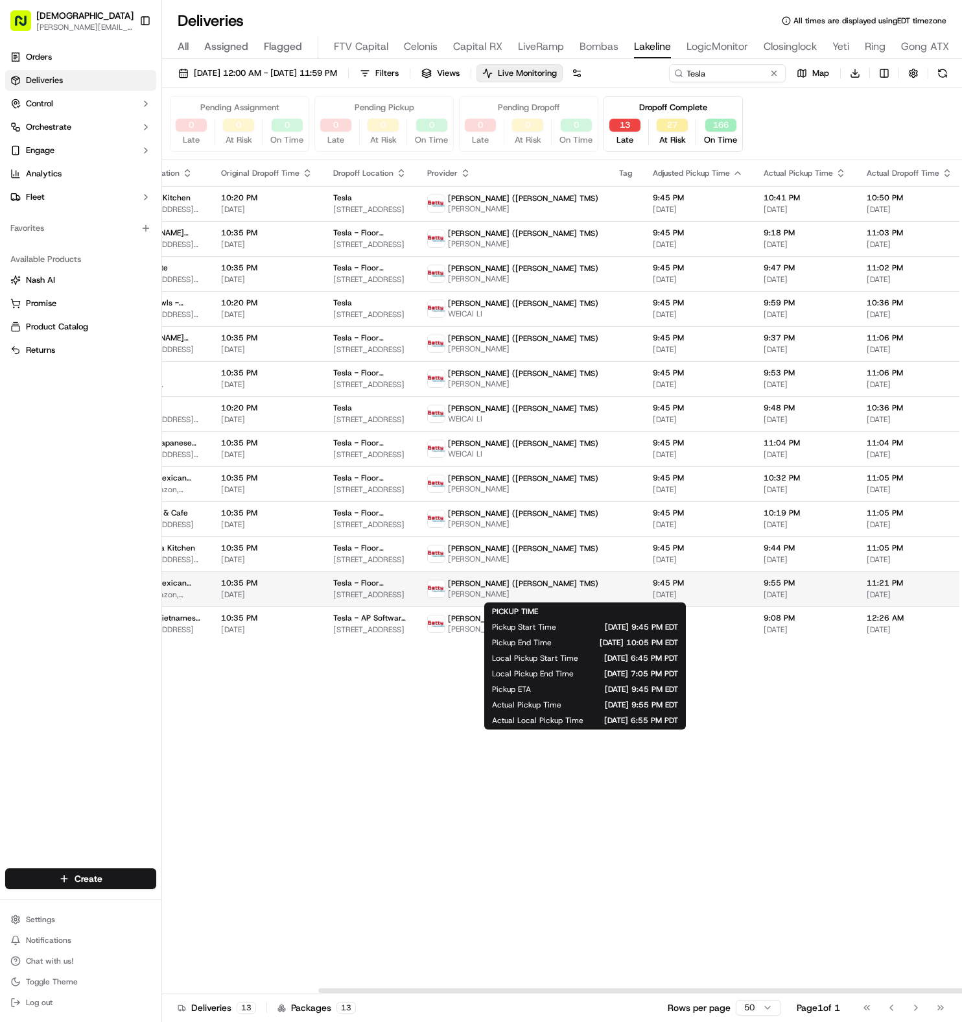
click at [653, 593] on span "08/19/2025" at bounding box center [698, 594] width 90 height 10
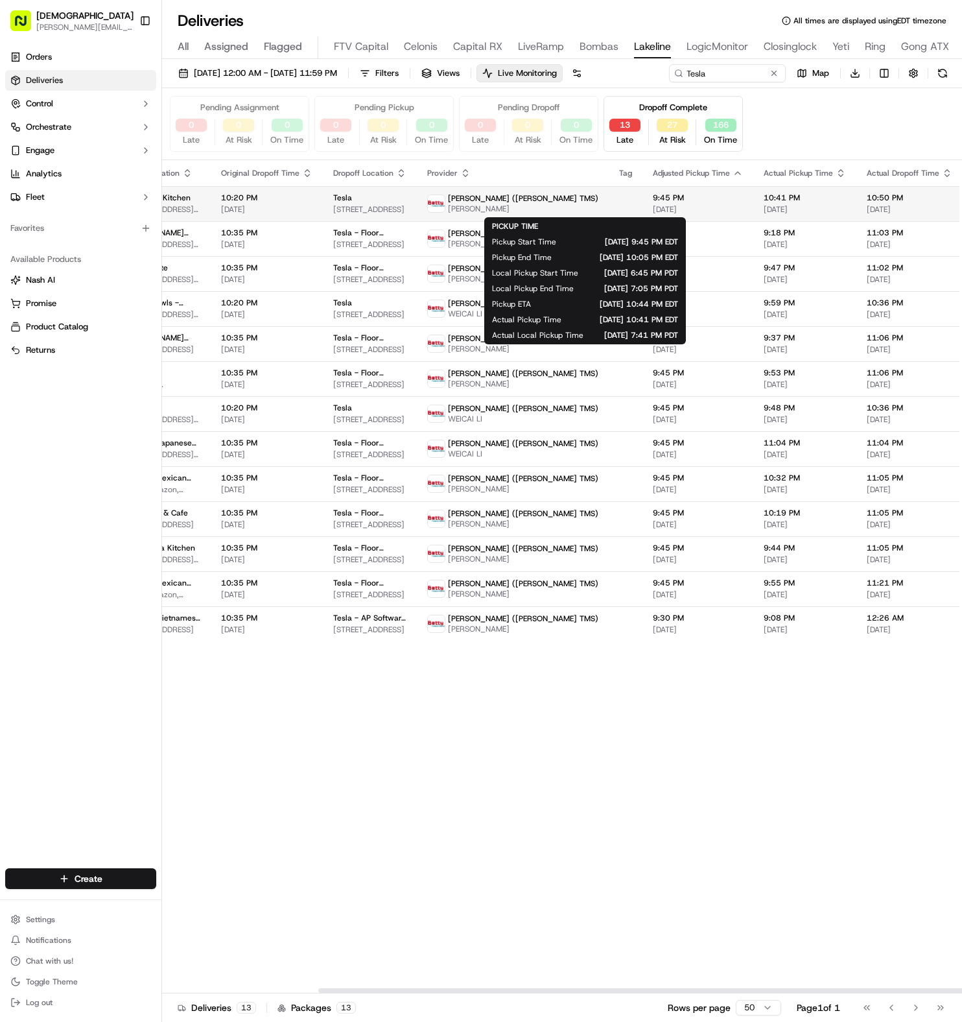
click at [653, 204] on div "9:45 PM 08/05/2025" at bounding box center [698, 204] width 90 height 22
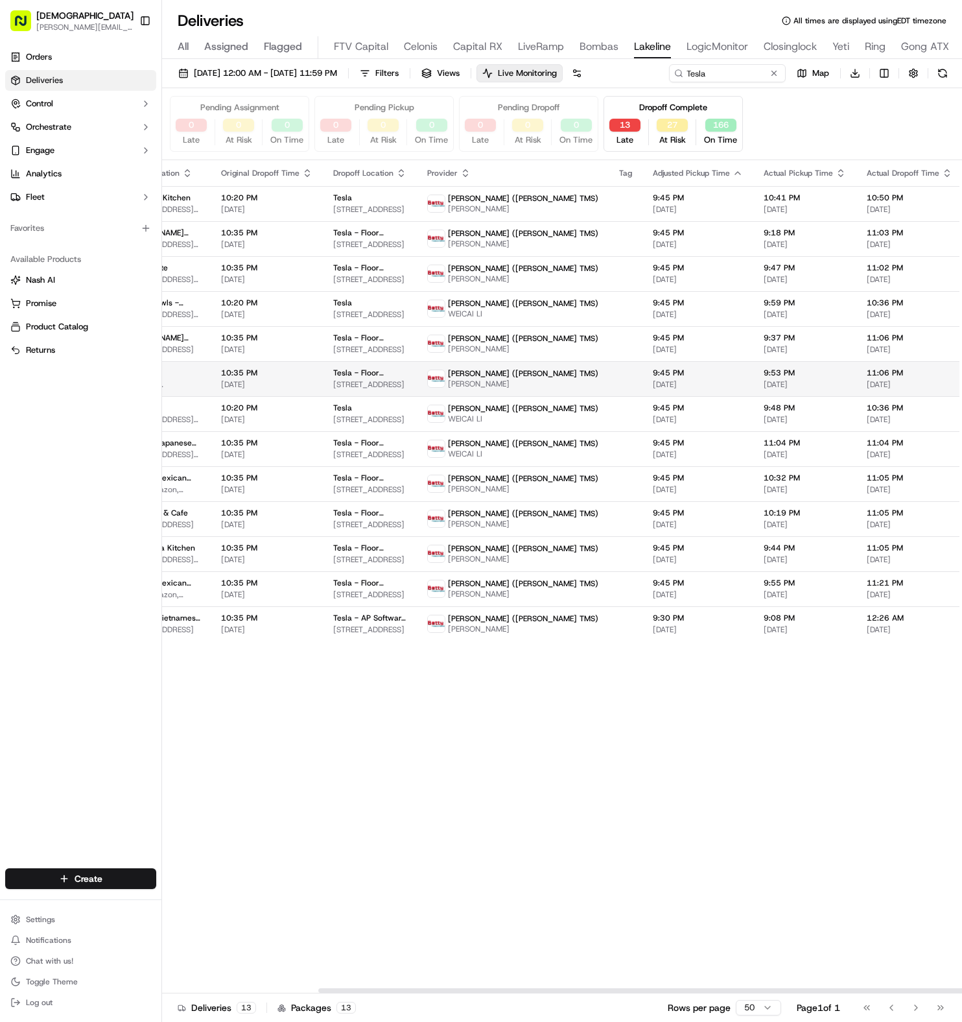
click at [498, 370] on td "Betty (Nash TMS) Xiaojie Xu" at bounding box center [513, 378] width 192 height 35
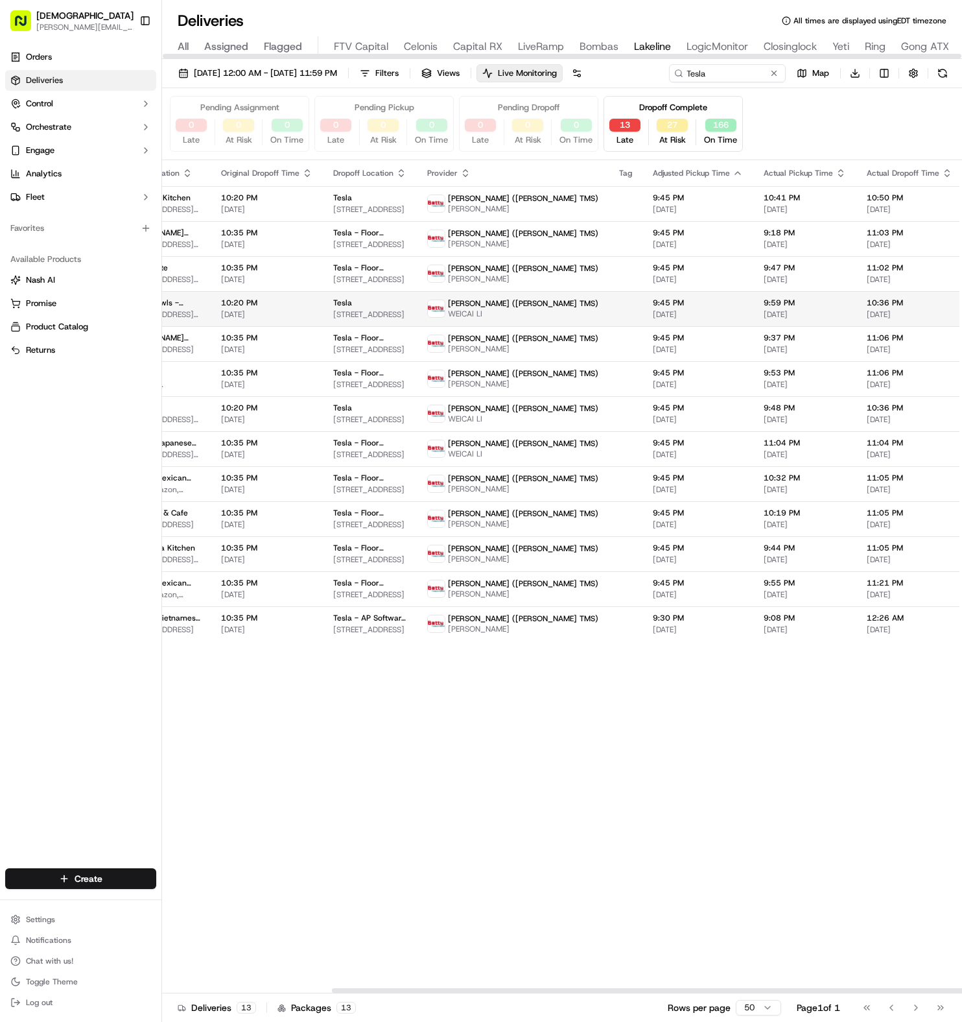
scroll to position [0, 513]
